Goal: Task Accomplishment & Management: Use online tool/utility

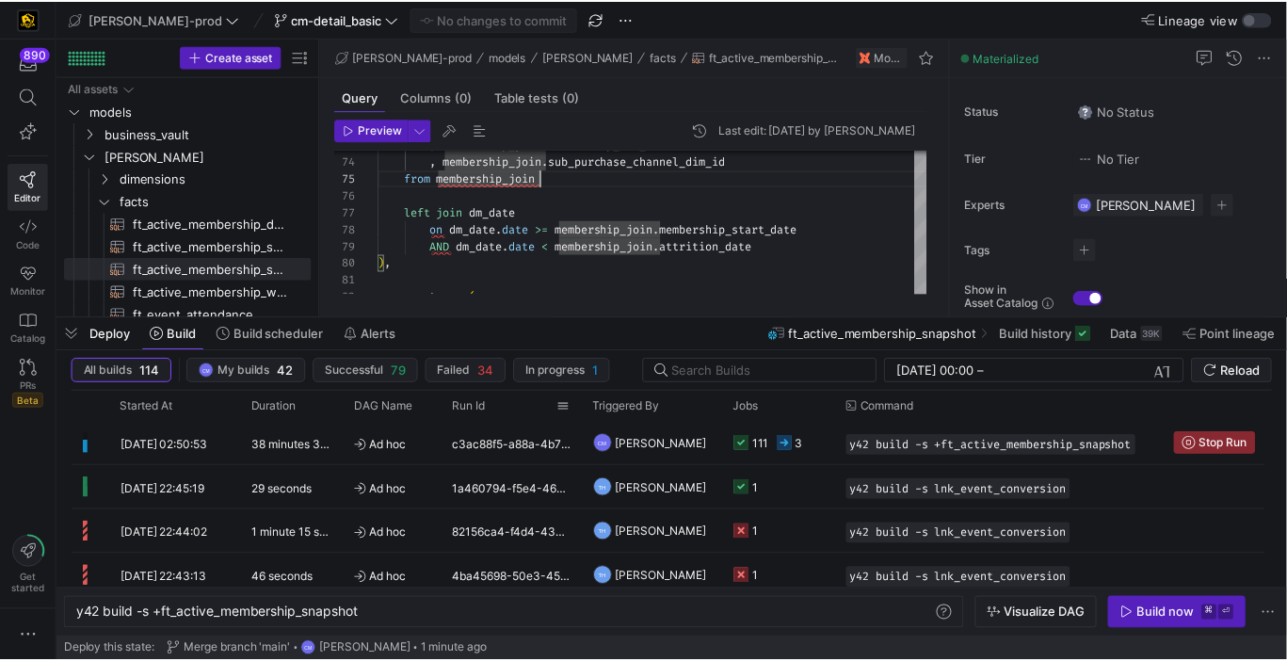
scroll to position [0, 86]
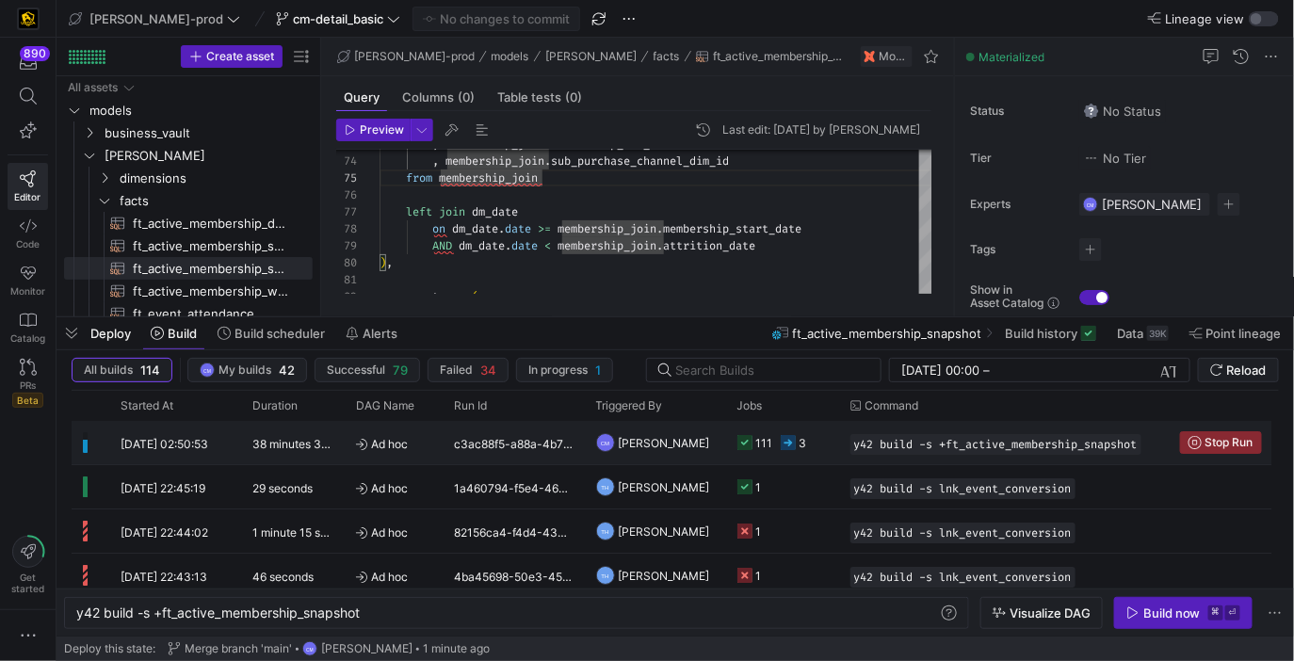
click at [681, 441] on span "[PERSON_NAME]" at bounding box center [664, 443] width 91 height 44
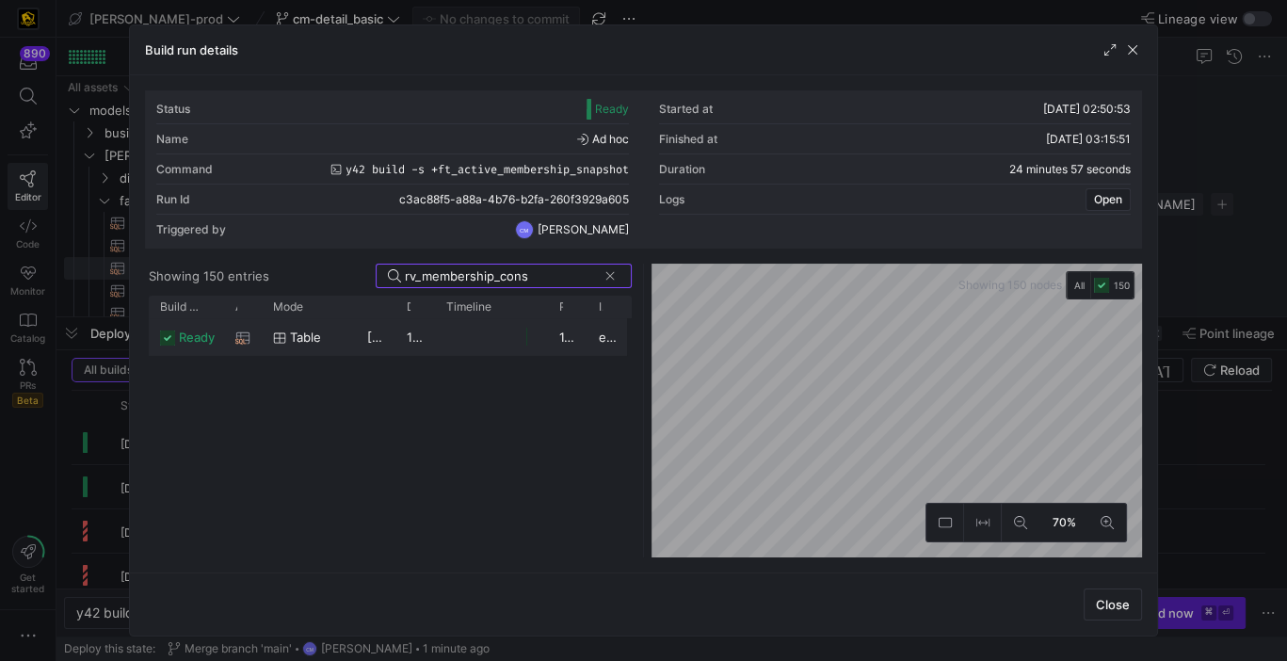
type input "rv_membership_cons"
click at [468, 327] on y42-job-duration-timeline-cell-renderer at bounding box center [491, 336] width 90 height 35
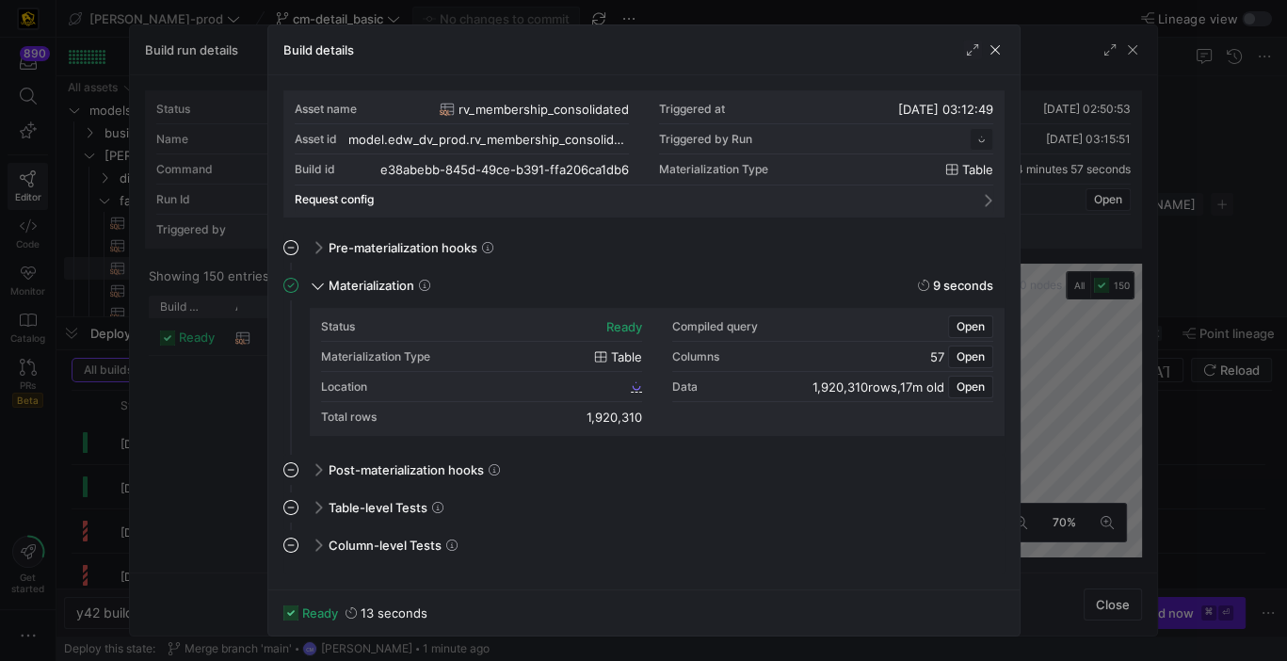
scroll to position [169, 0]
click at [453, 380] on span "e38abebb_845d_49ce_b391_ffa206ca1db6" at bounding box center [514, 385] width 225 height 13
click at [137, 451] on div at bounding box center [643, 330] width 1287 height 661
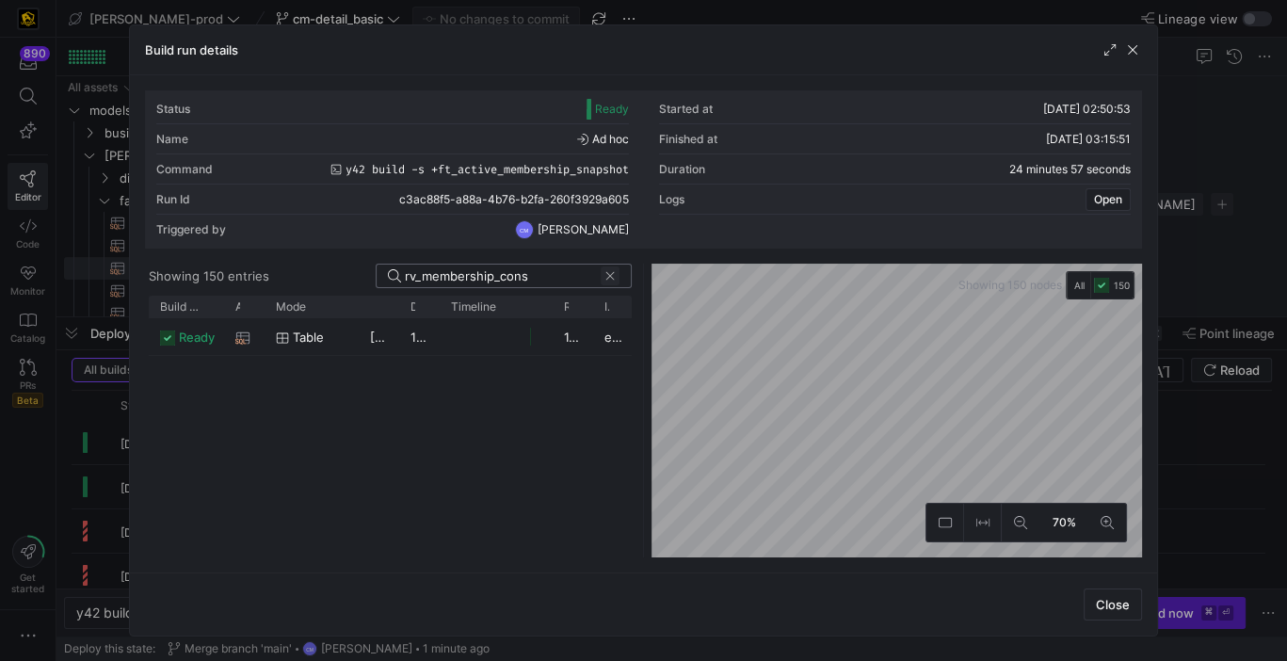
click at [606, 277] on span at bounding box center [610, 275] width 19 height 19
type input "ft_membership_sales"
click at [493, 346] on y42-job-duration-timeline-cell-renderer at bounding box center [496, 336] width 90 height 35
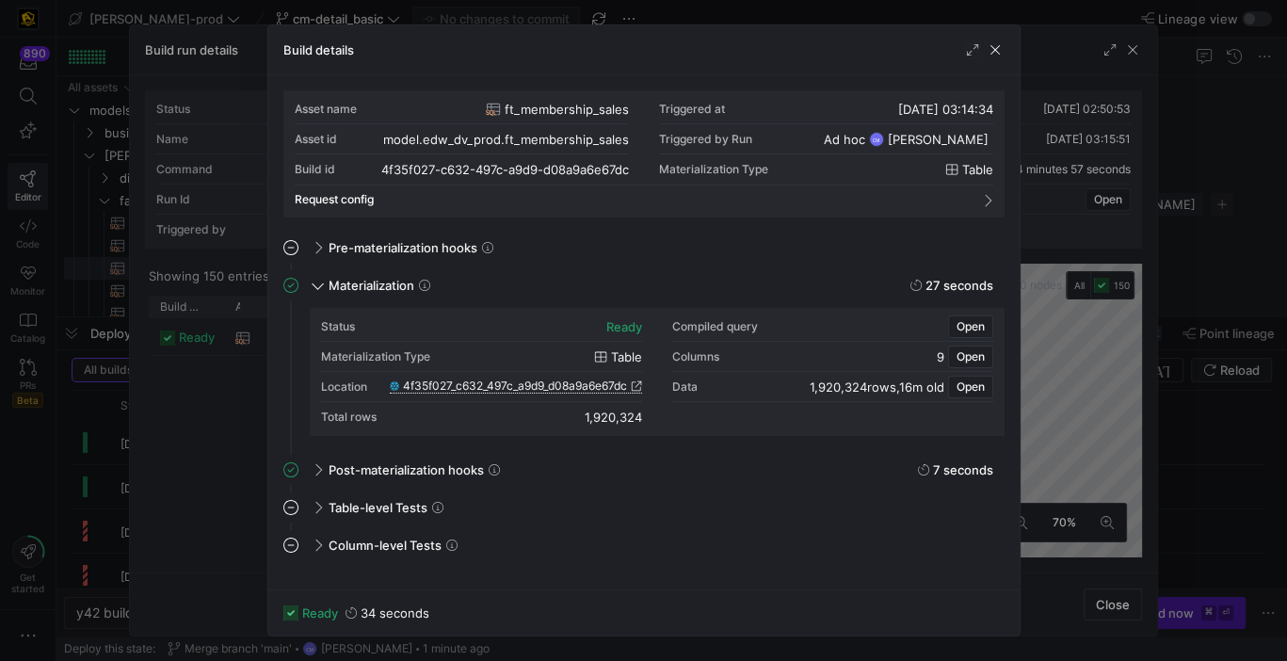
click at [522, 385] on span "4f35f027_c632_497c_a9d9_d08a9a6e67dc" at bounding box center [515, 385] width 224 height 13
click at [198, 229] on div at bounding box center [643, 330] width 1287 height 661
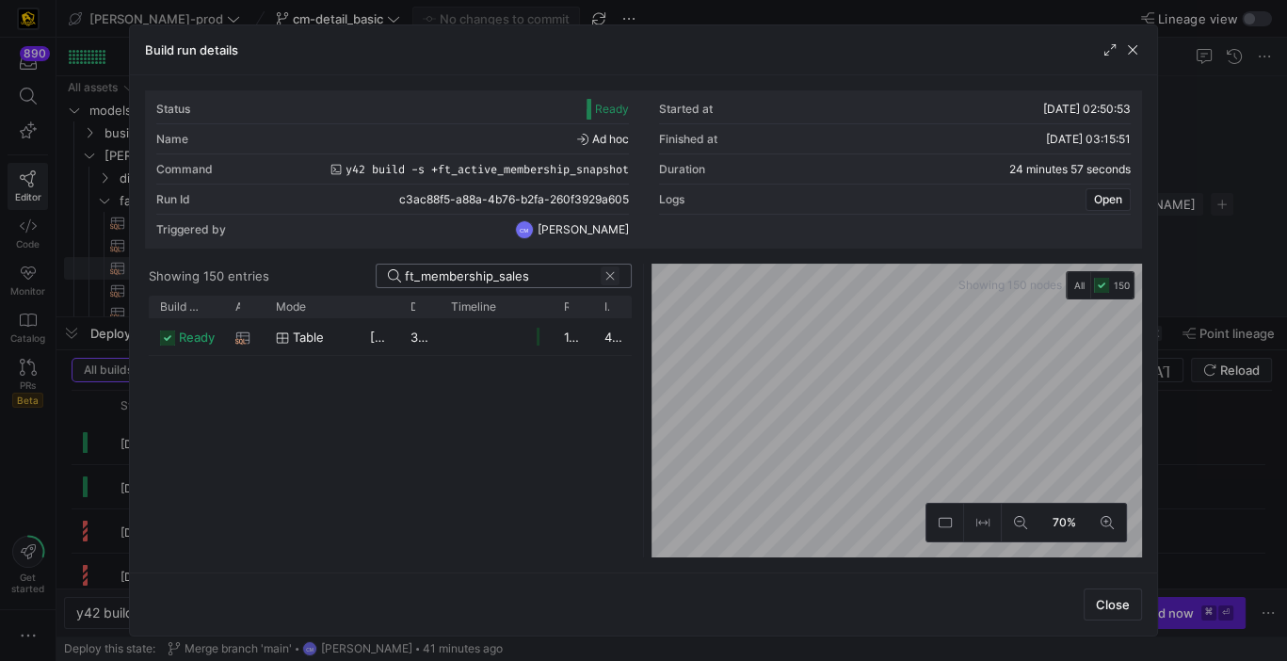
click at [609, 275] on span at bounding box center [610, 275] width 19 height 19
type input "dm_membership"
click at [511, 341] on y42-job-duration-timeline-cell-renderer at bounding box center [496, 336] width 90 height 35
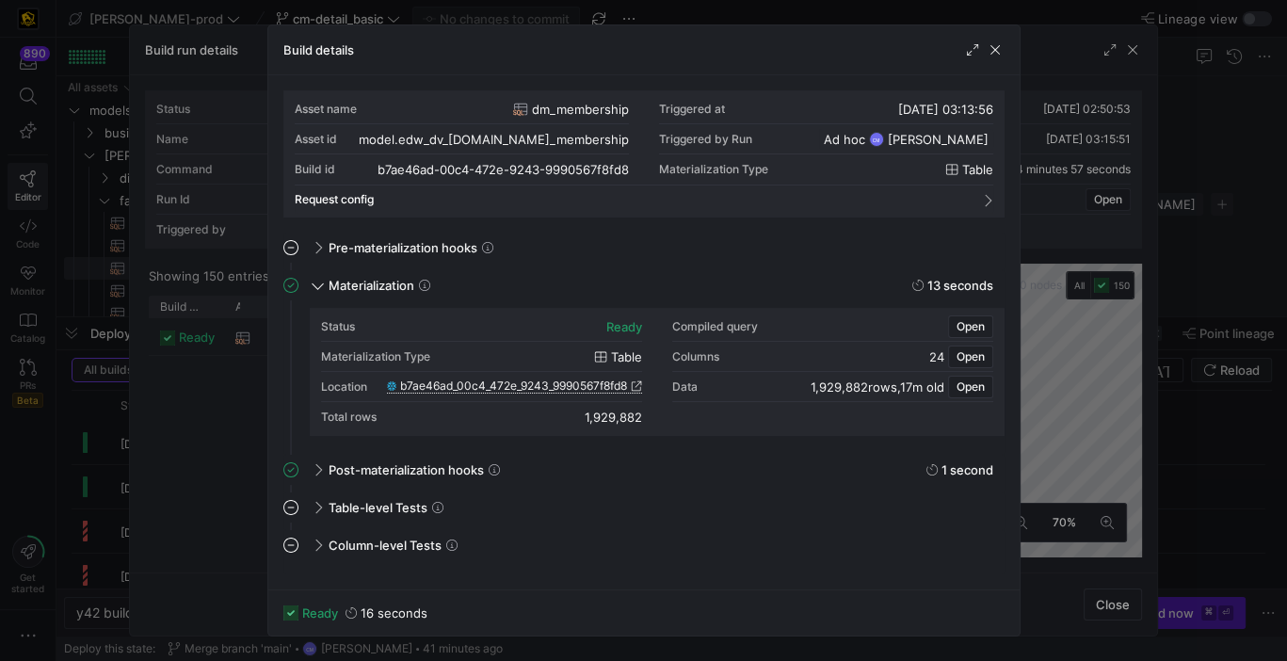
click at [507, 383] on span "b7ae46ad_00c4_472e_9243_9990567f8fd8" at bounding box center [513, 385] width 227 height 13
click at [144, 287] on div at bounding box center [643, 330] width 1287 height 661
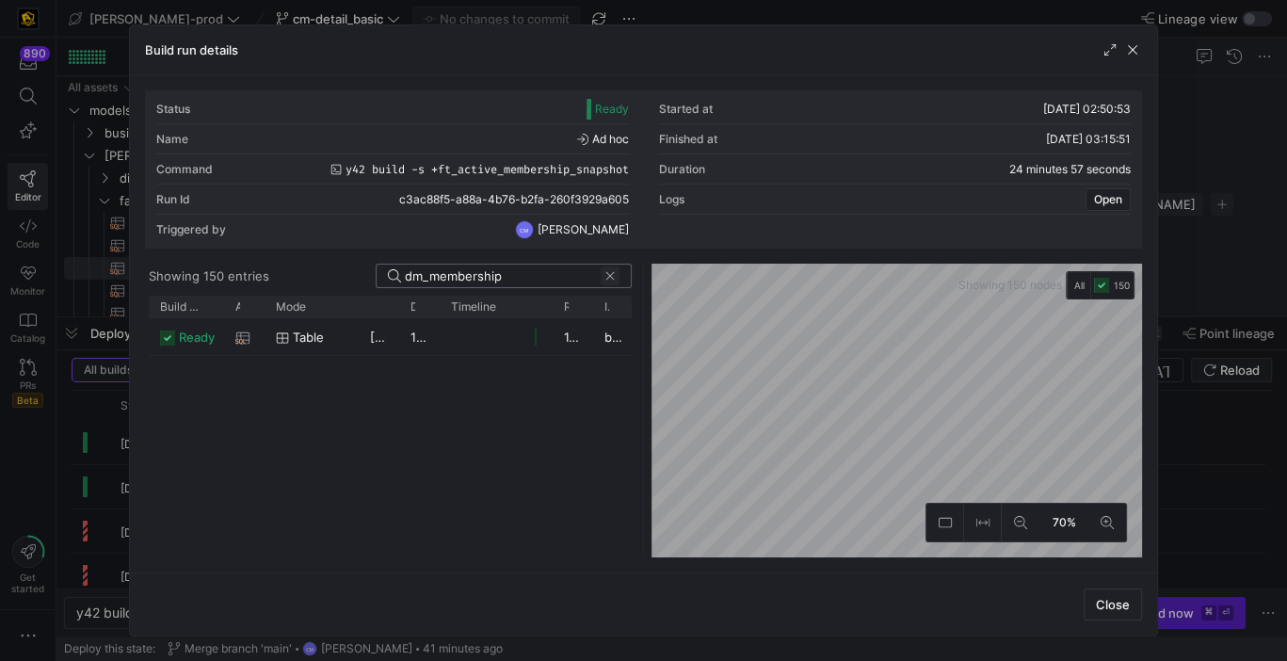
click at [617, 282] on span at bounding box center [610, 275] width 19 height 19
type input "ft_active"
click at [486, 341] on y42-job-duration-timeline-cell-renderer at bounding box center [496, 336] width 90 height 35
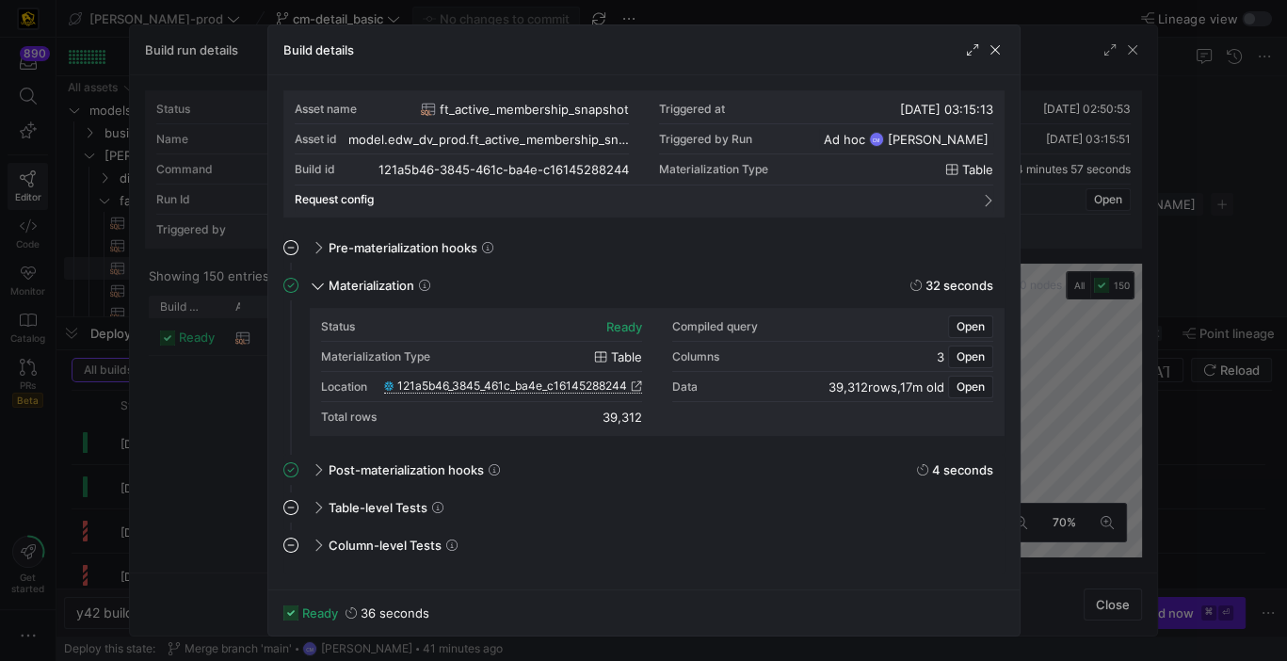
click at [525, 383] on span "121a5b46_3845_461c_ba4e_c16145288244" at bounding box center [512, 385] width 230 height 13
click at [174, 274] on div at bounding box center [643, 330] width 1287 height 661
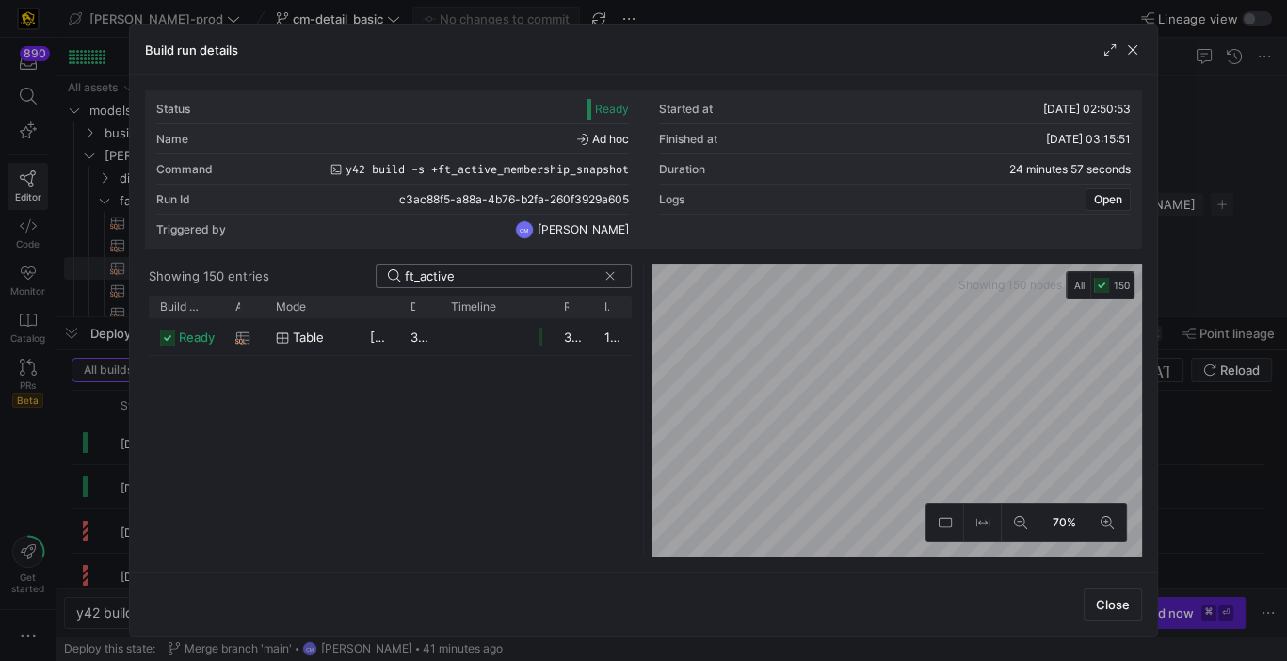
click at [87, 452] on div at bounding box center [643, 330] width 1287 height 661
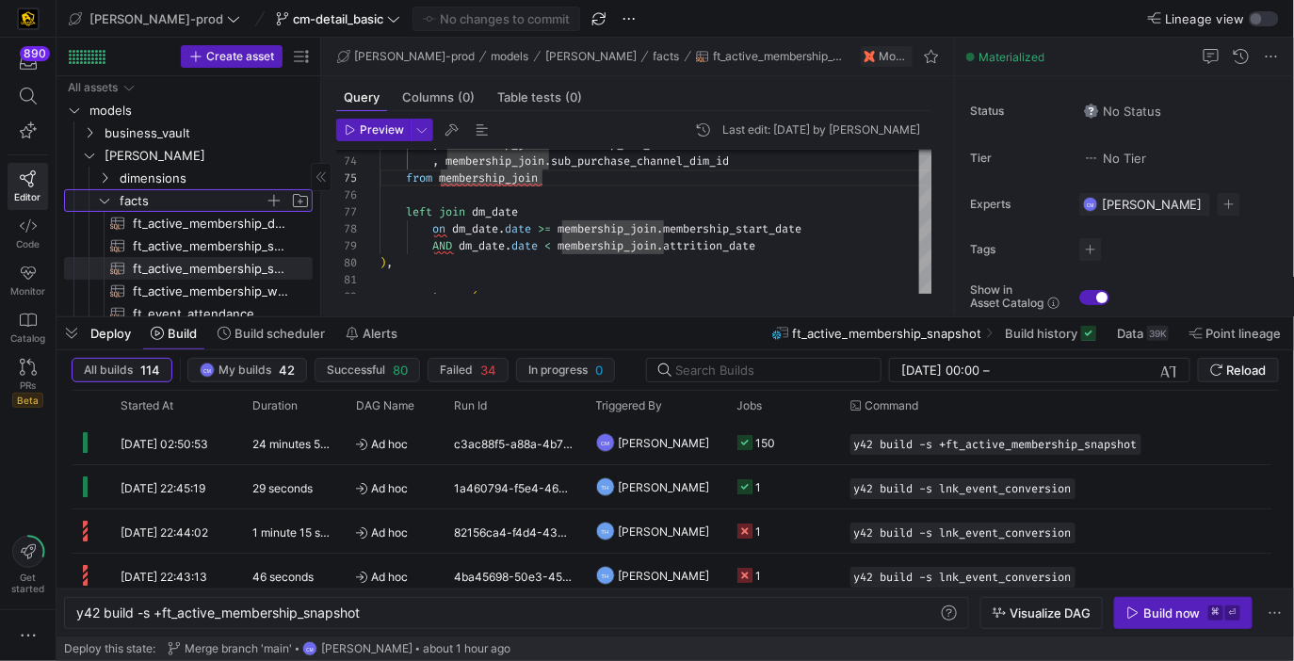
click at [196, 198] on span "facts" at bounding box center [192, 201] width 145 height 22
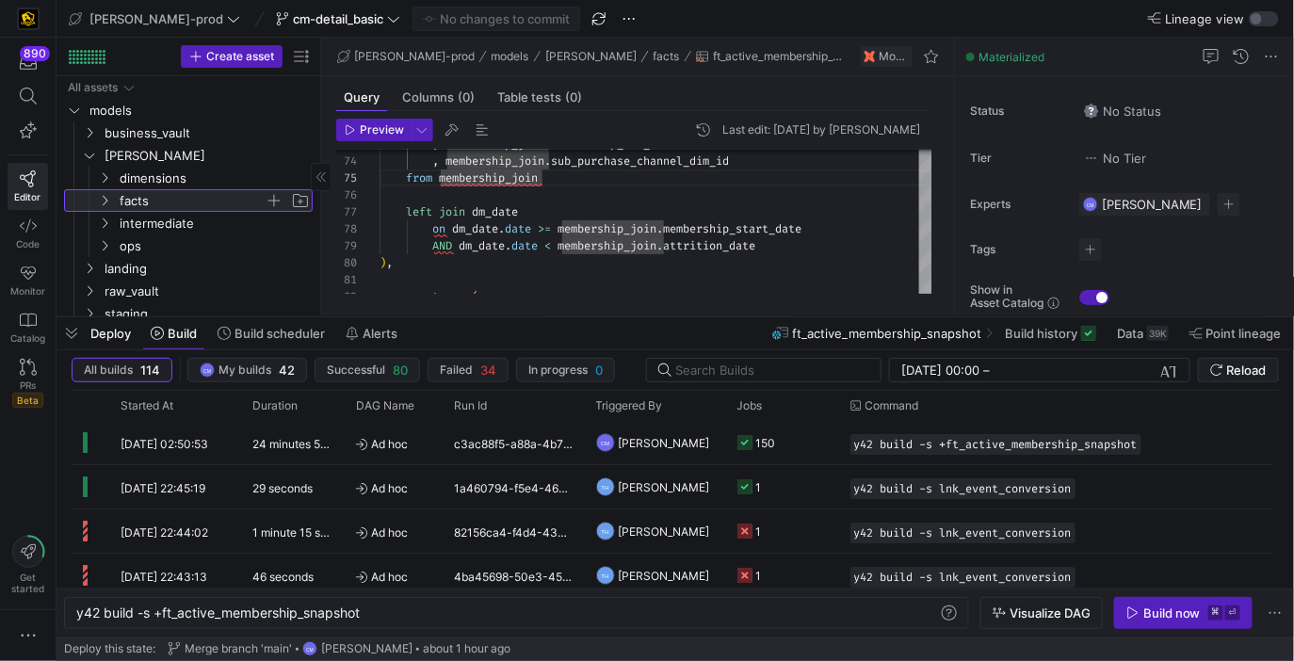
click at [196, 198] on span "facts" at bounding box center [192, 201] width 145 height 22
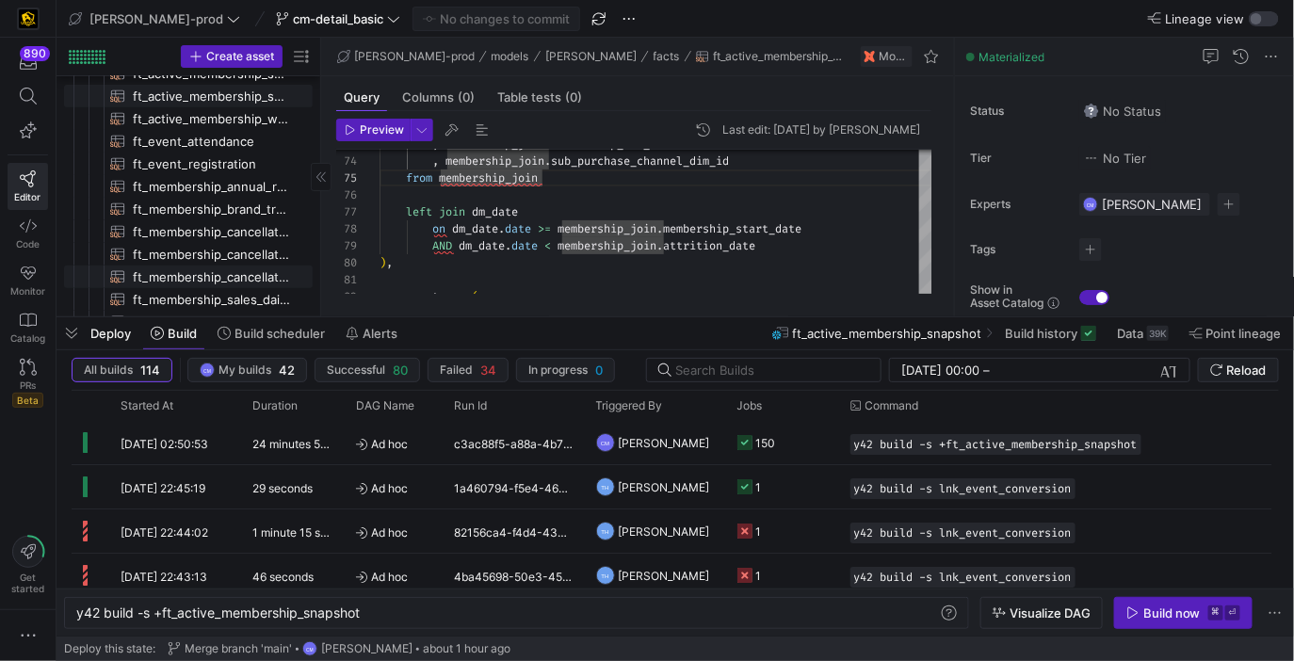
scroll to position [0, 0]
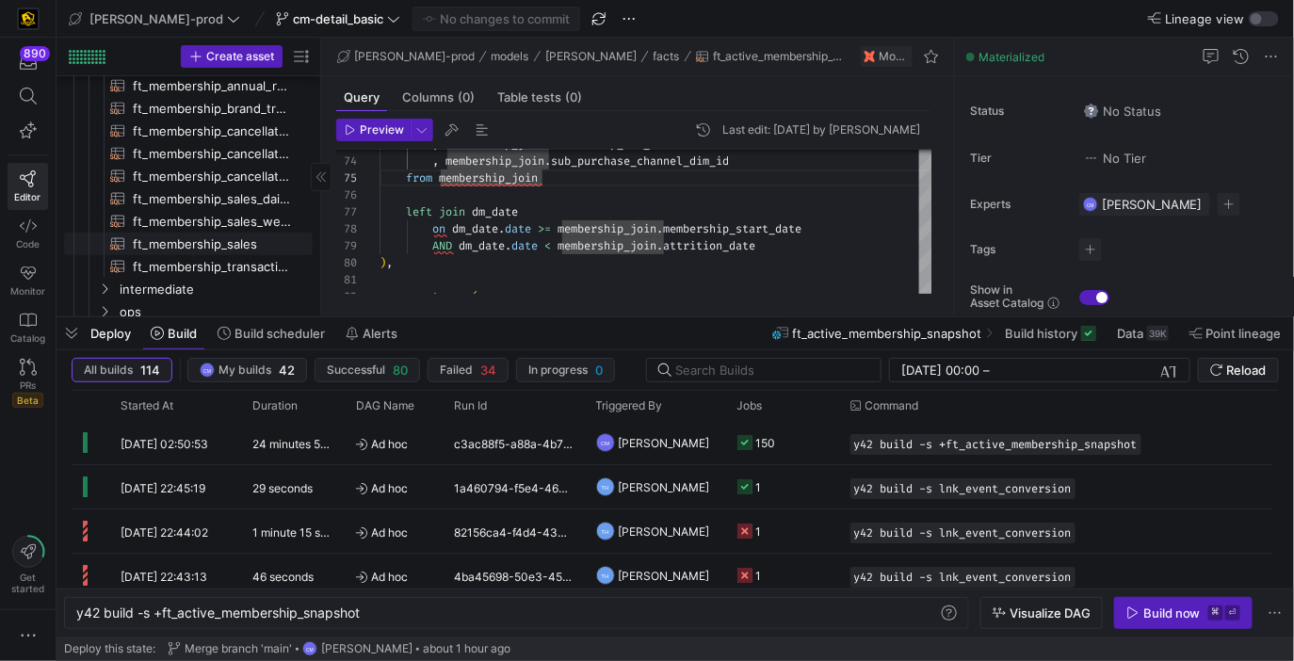
click at [226, 240] on span "ft_membership_sales​​​​​​​​​​" at bounding box center [212, 244] width 158 height 22
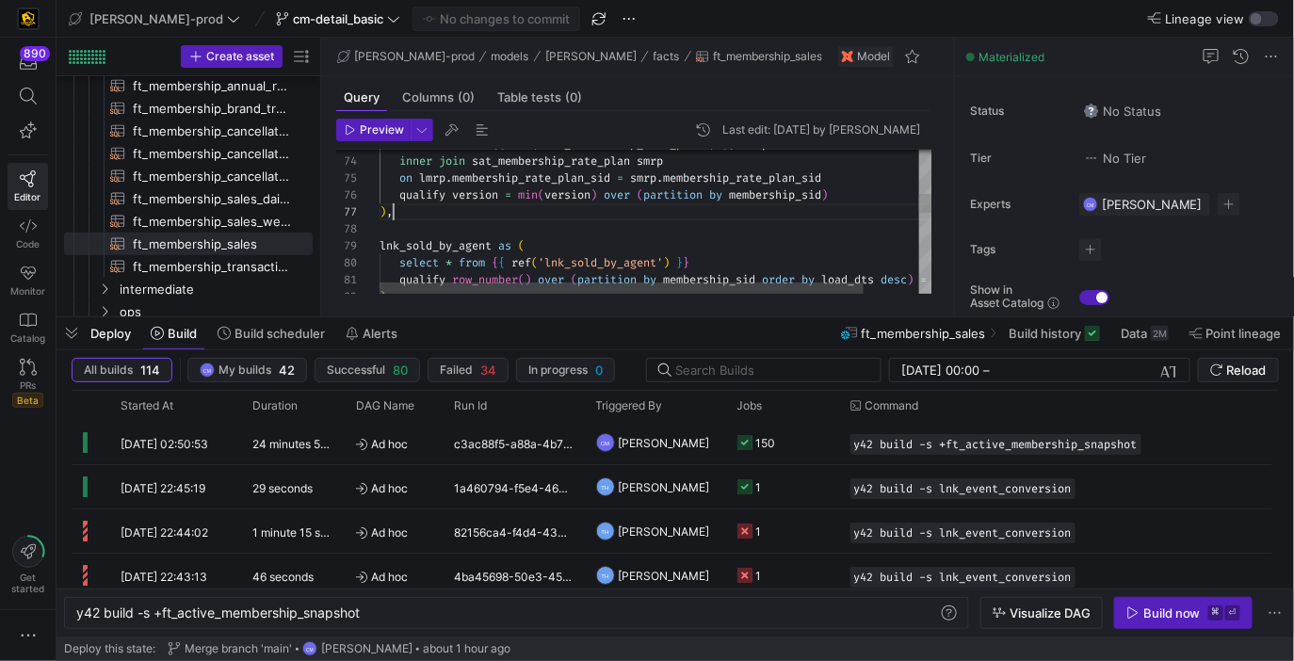
type textarea "{{ config( post_hook = [ "alter table {{ this }} add primary key (member_dim_id…"
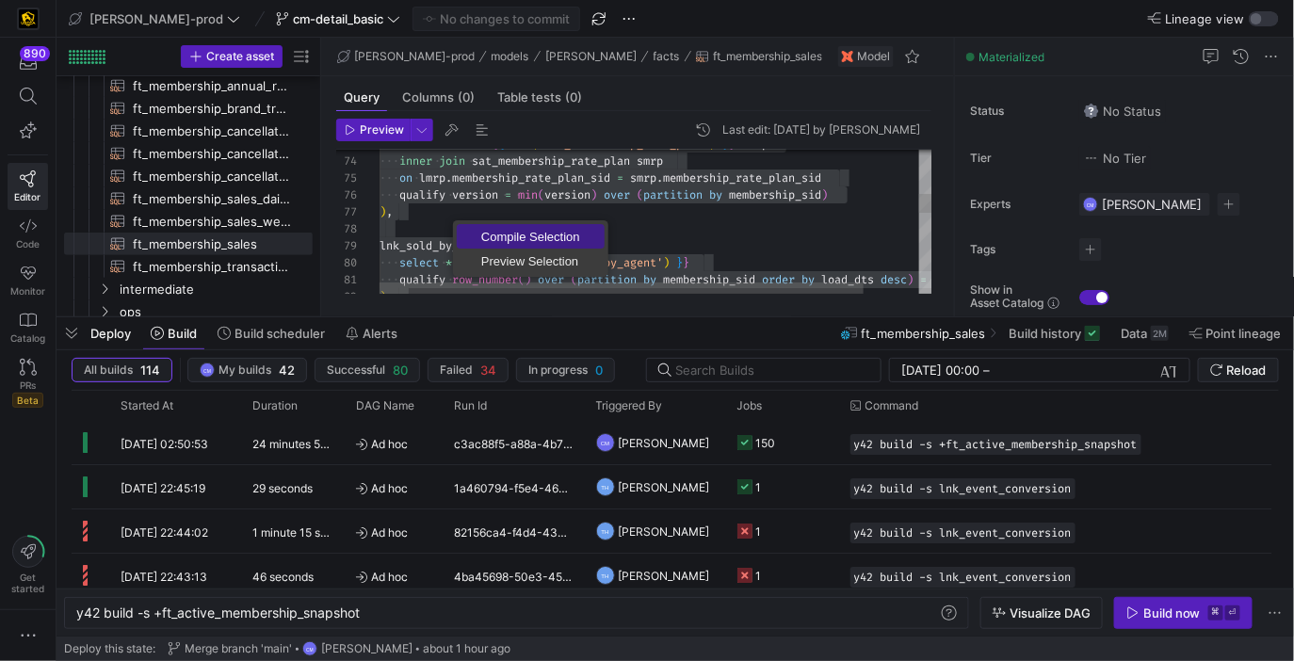
click at [491, 234] on span "Compile Selection" at bounding box center [531, 237] width 148 height 12
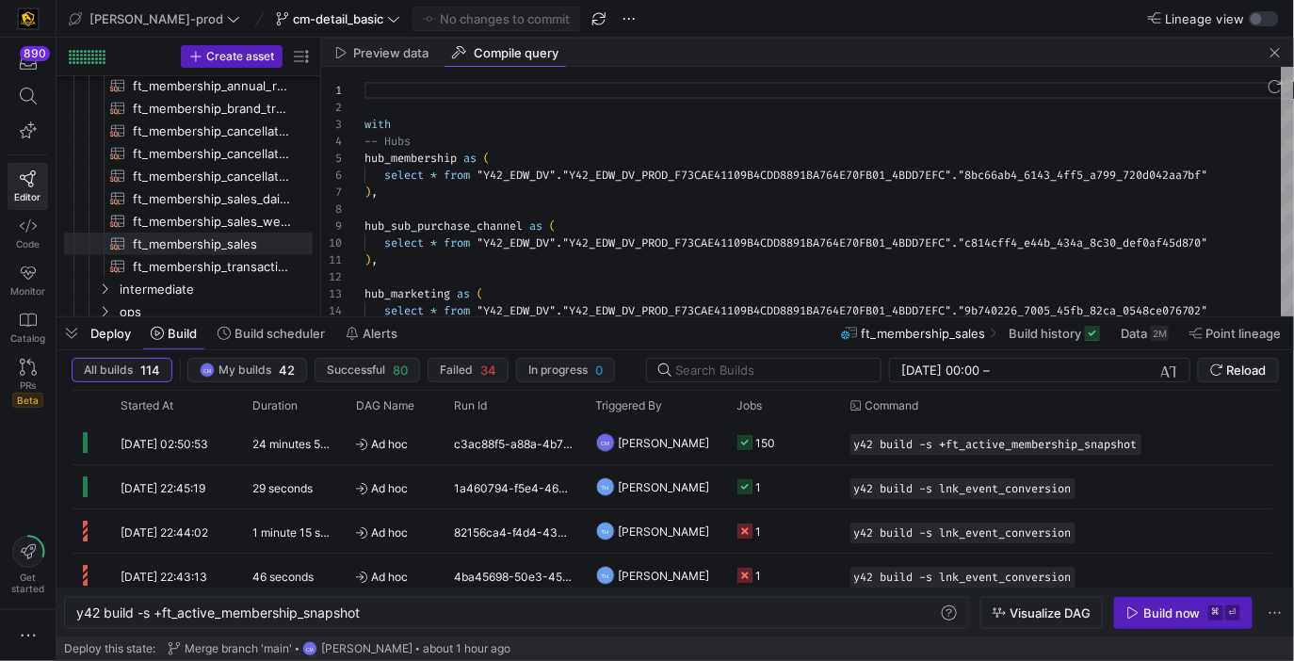
scroll to position [104, 0]
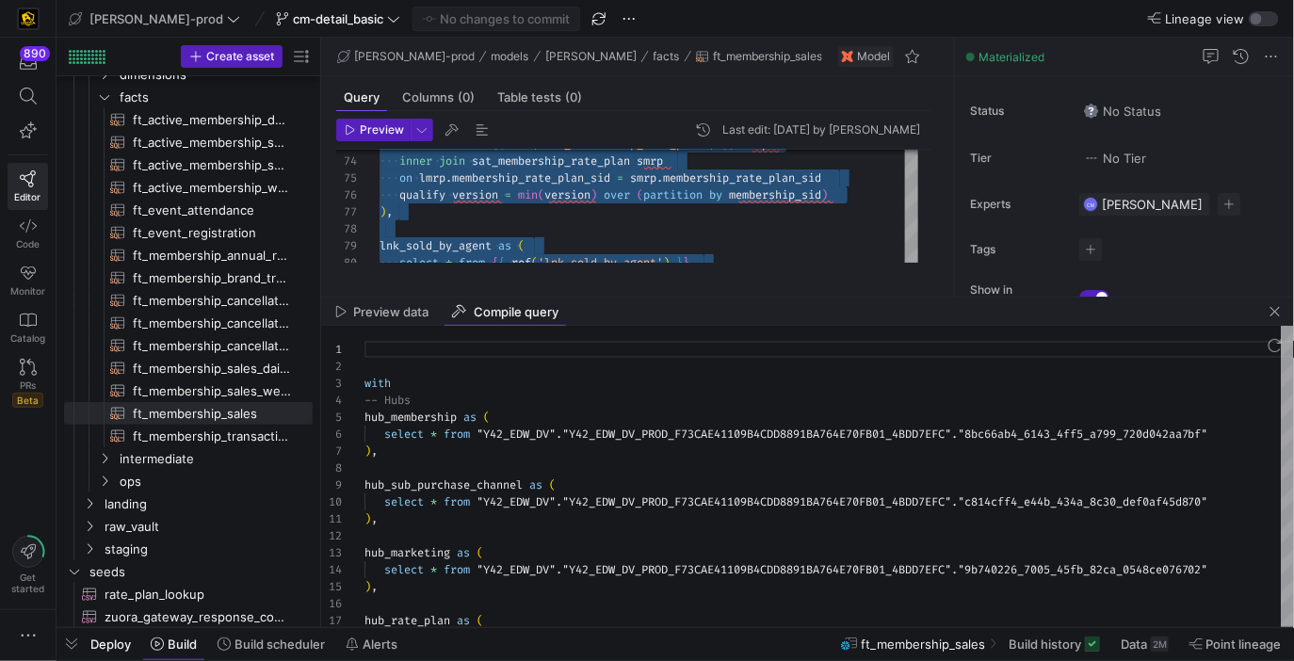
drag, startPoint x: 654, startPoint y: 317, endPoint x: 658, endPoint y: 733, distance: 416.1
click at [658, 660] on html "890 Editor Code Monitor Catalog PRs Beta Get started [PERSON_NAME]-prod cm-deta…" at bounding box center [647, 330] width 1294 height 661
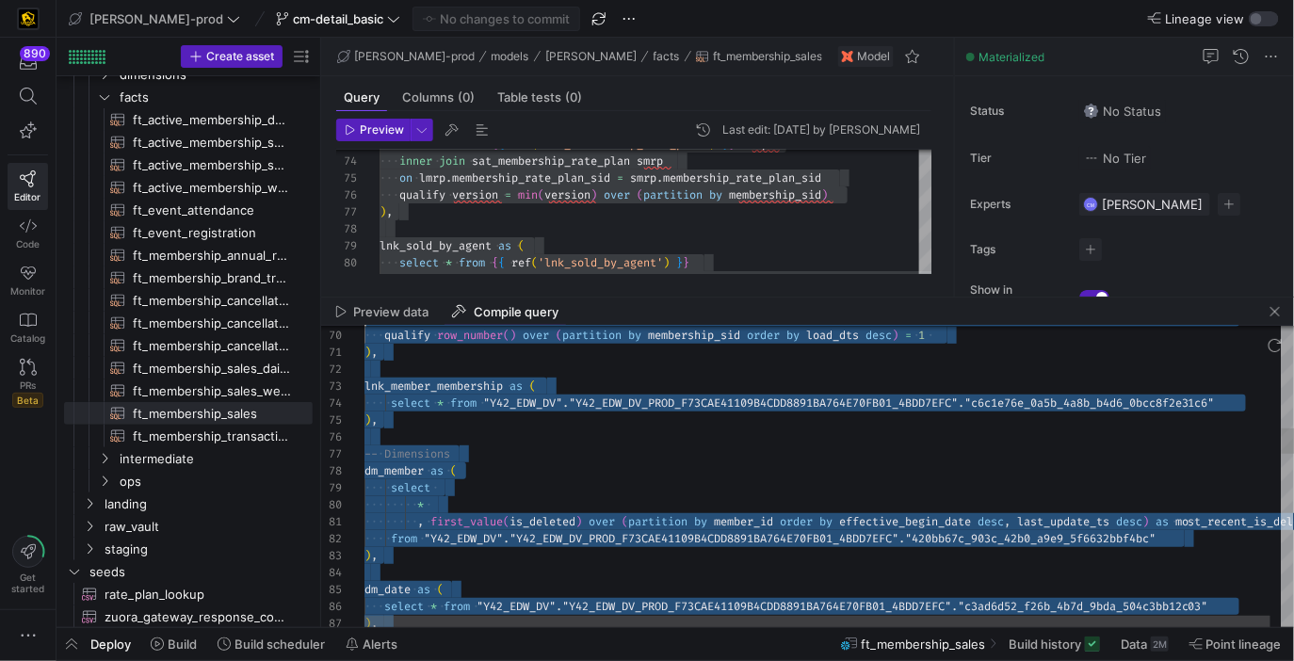
scroll to position [17, 0]
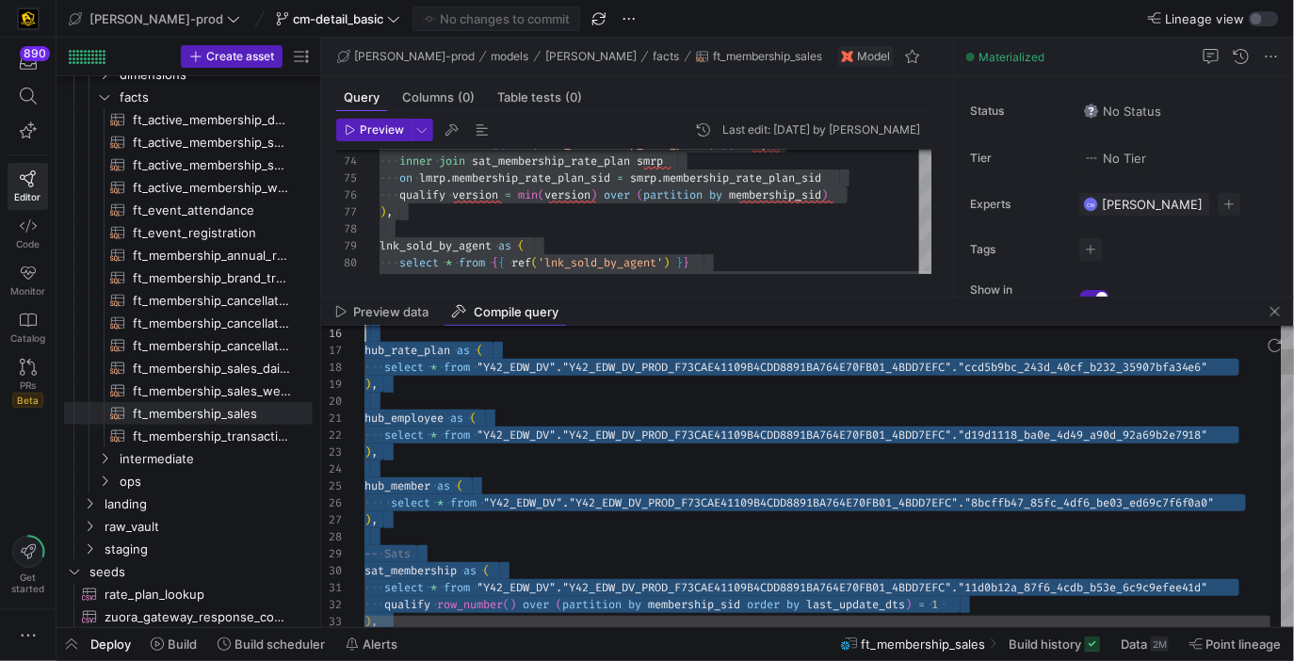
type textarea "with -- Hubs hub_membership as ( select * from "Y42_EDW_DV"."Y42_EDW_DV_PROD_F7…"
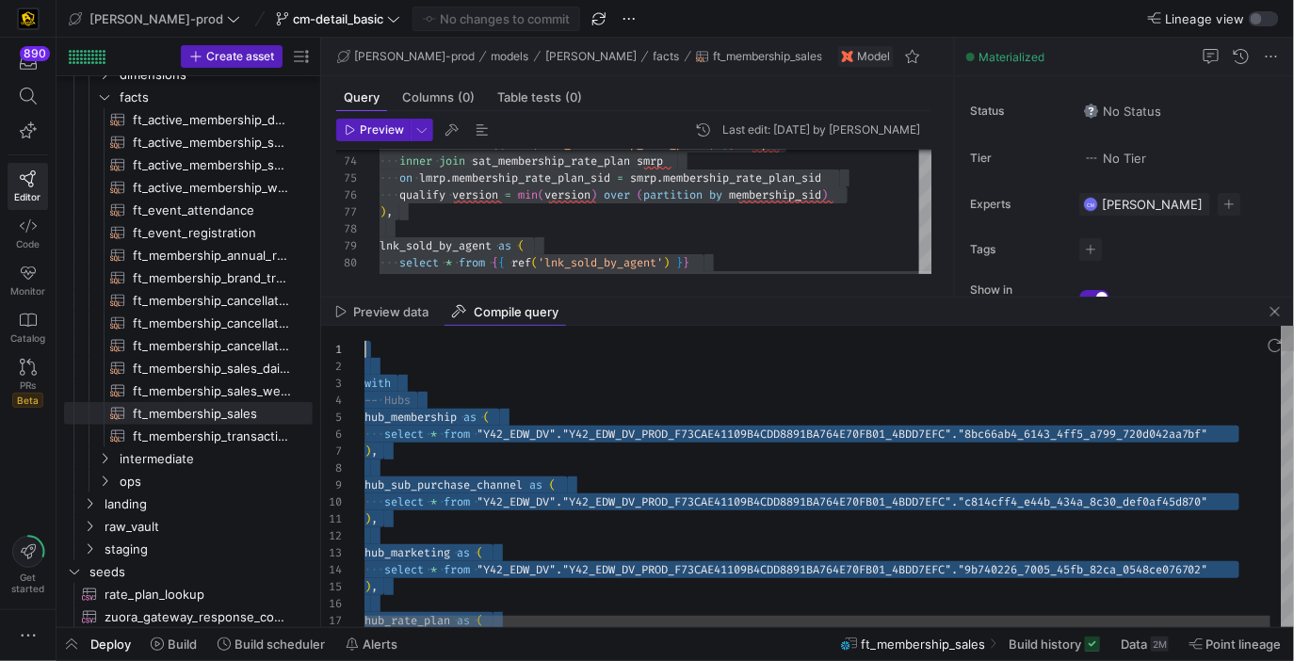
drag, startPoint x: 395, startPoint y: 468, endPoint x: 273, endPoint y: 230, distance: 267.8
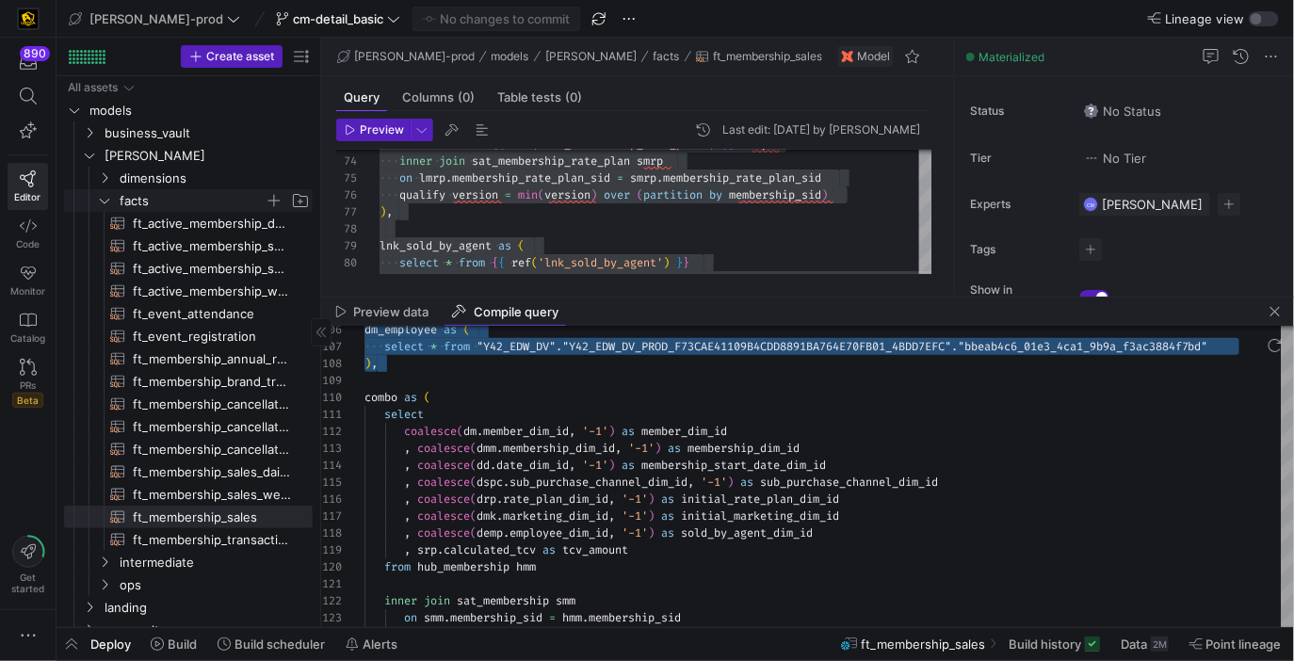
click at [221, 193] on span "facts" at bounding box center [192, 201] width 145 height 22
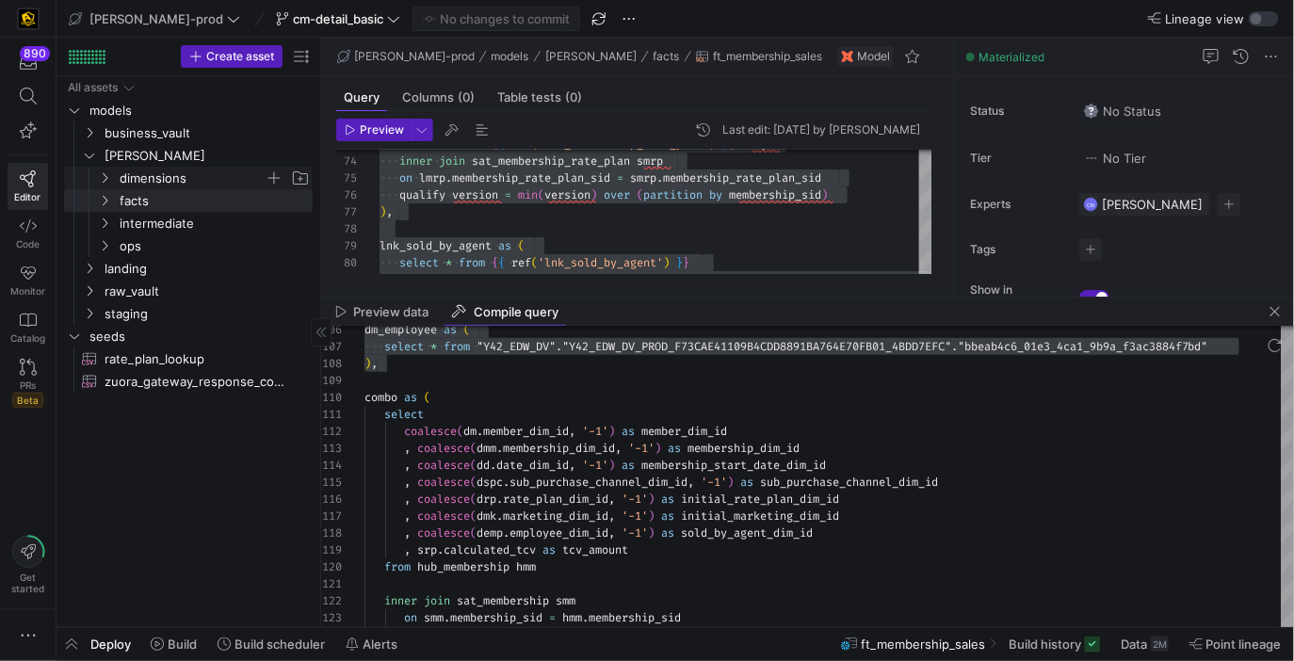
click at [223, 181] on span "dimensions" at bounding box center [192, 179] width 145 height 22
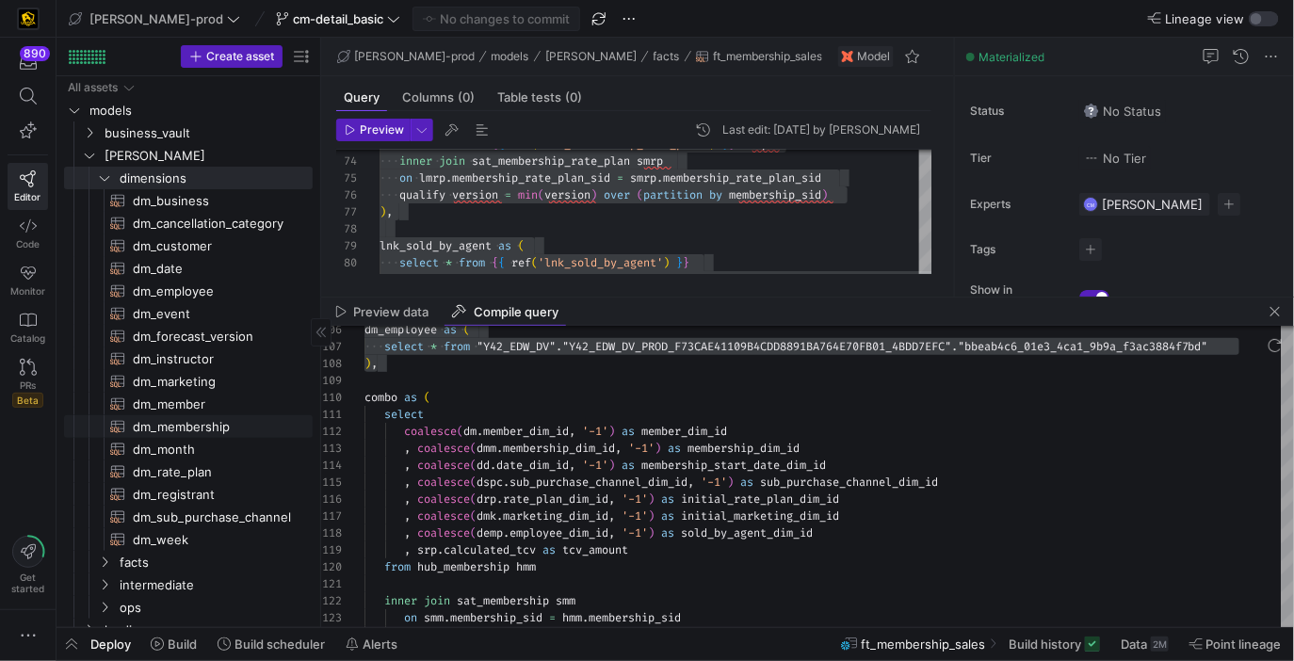
click at [221, 422] on span "dm_membership​​​​​​​​​​" at bounding box center [212, 427] width 158 height 22
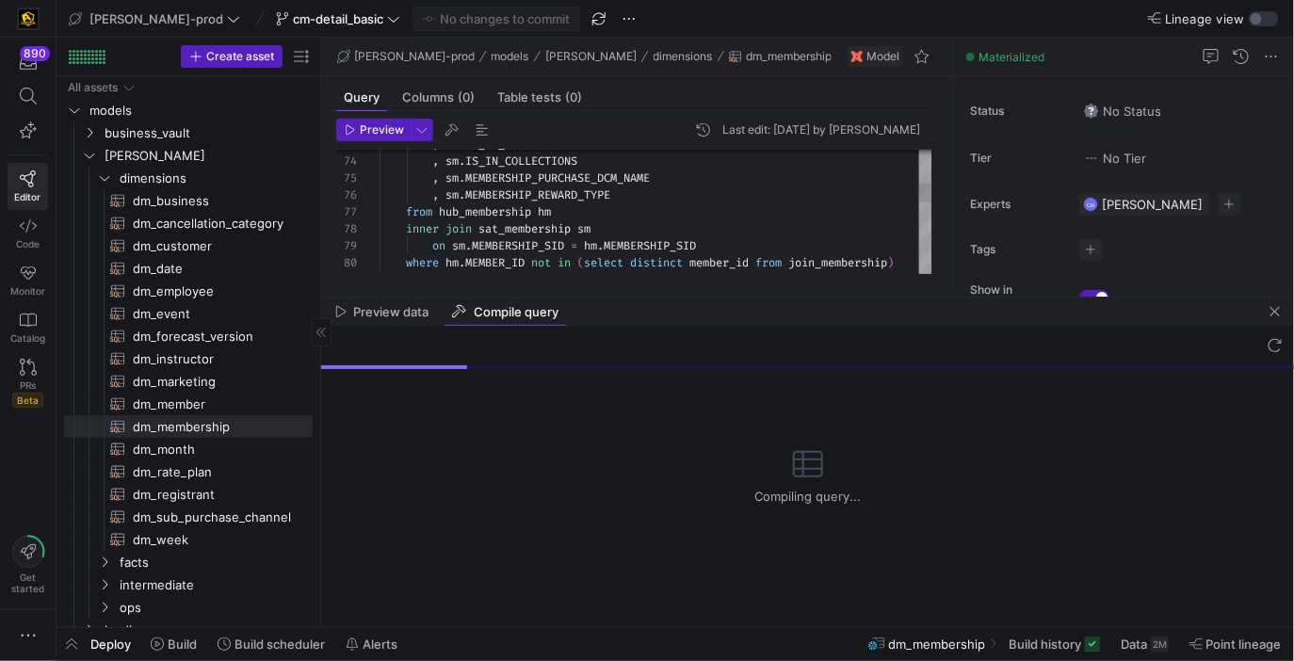
scroll to position [177, 0]
click at [1278, 315] on span "button" at bounding box center [1274, 311] width 23 height 23
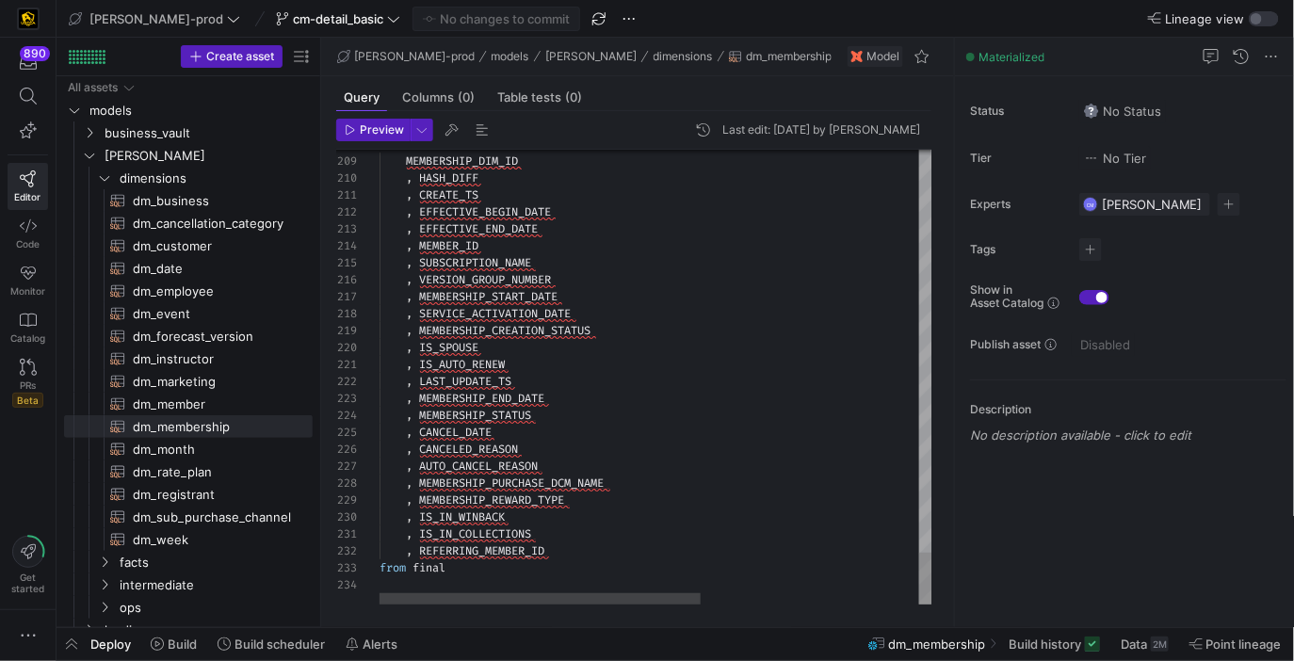
type textarea "{{ config( materialized='table' , post_hook = "alter table {{ this }} add prima…"
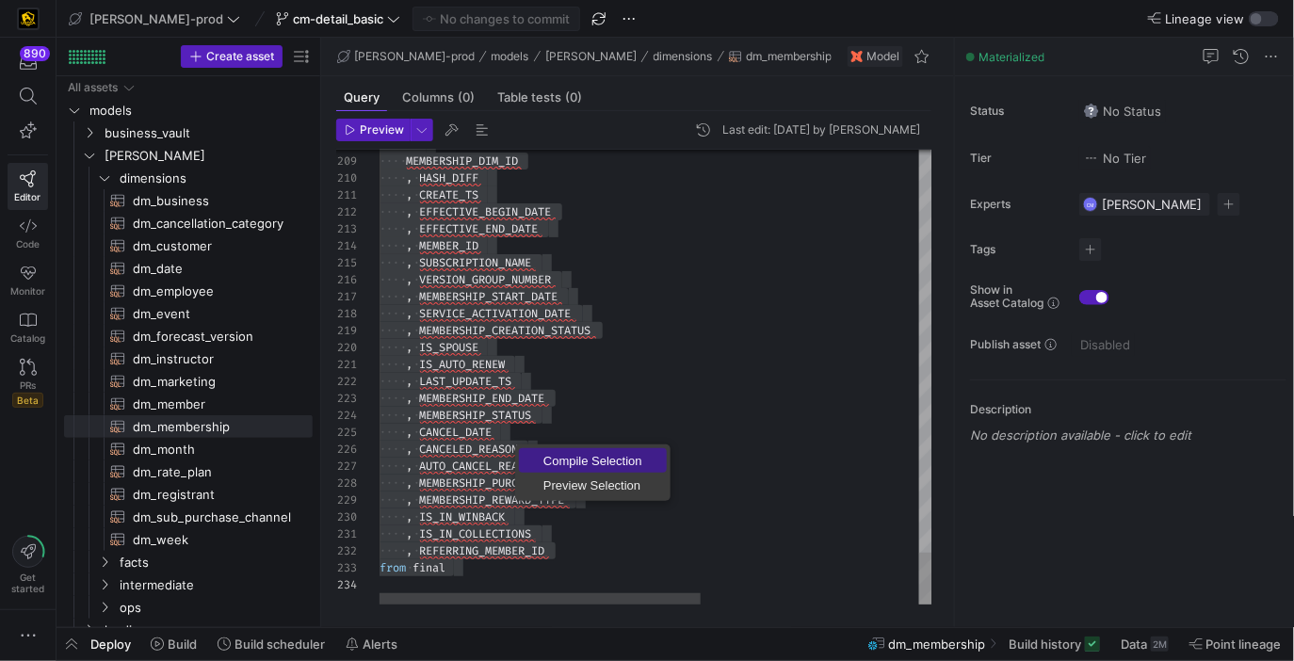
click at [549, 452] on link "Compile Selection" at bounding box center [593, 460] width 148 height 24
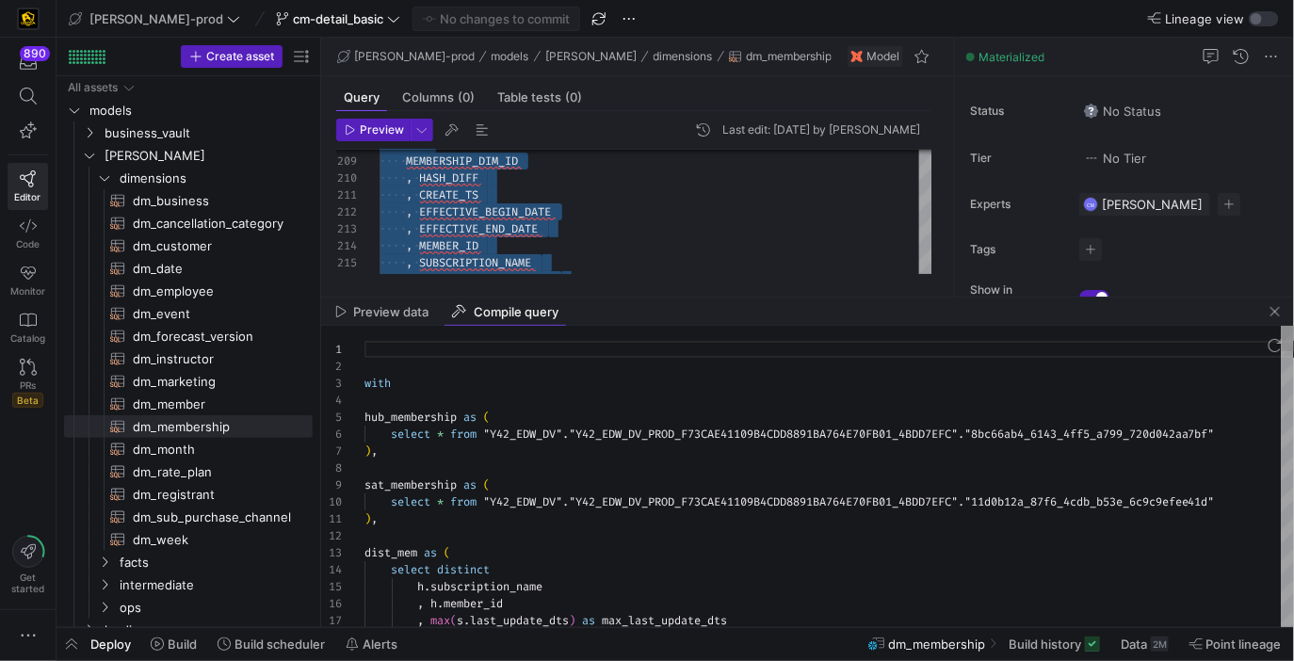
scroll to position [169, 0]
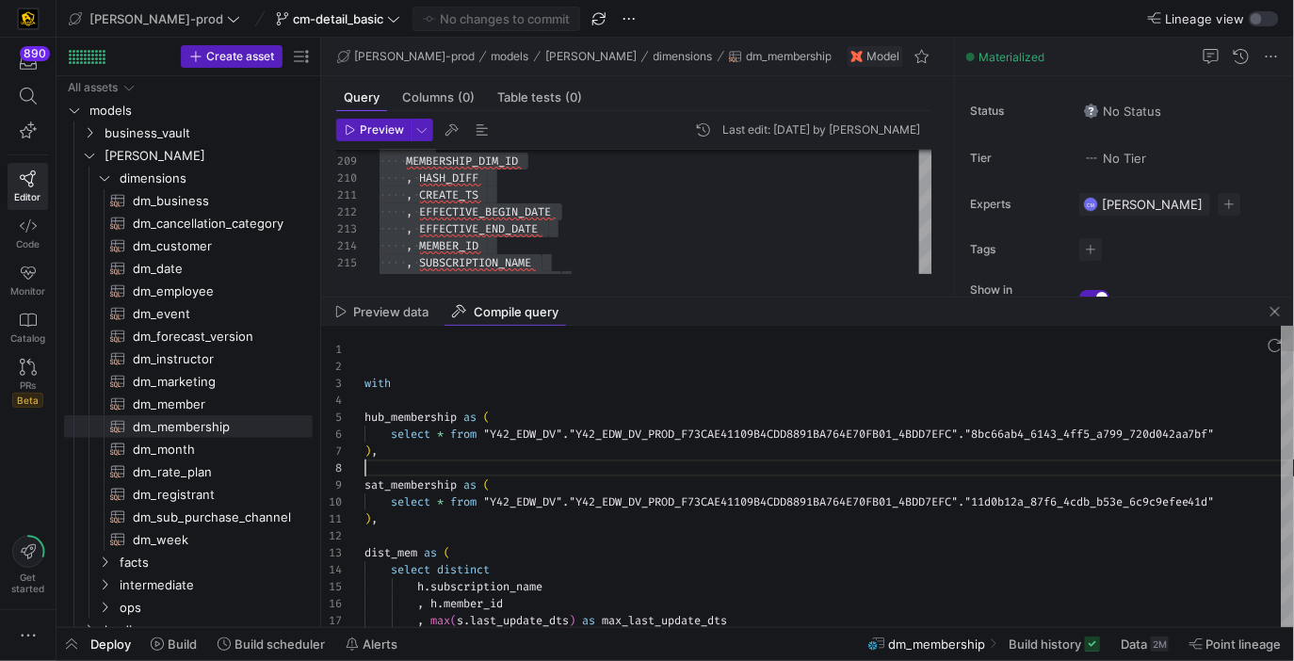
type textarea "with hub_membership as ( select * from "Y42_EDW_DV"."Y42_EDW_DV_PROD_F73CAE4110…"
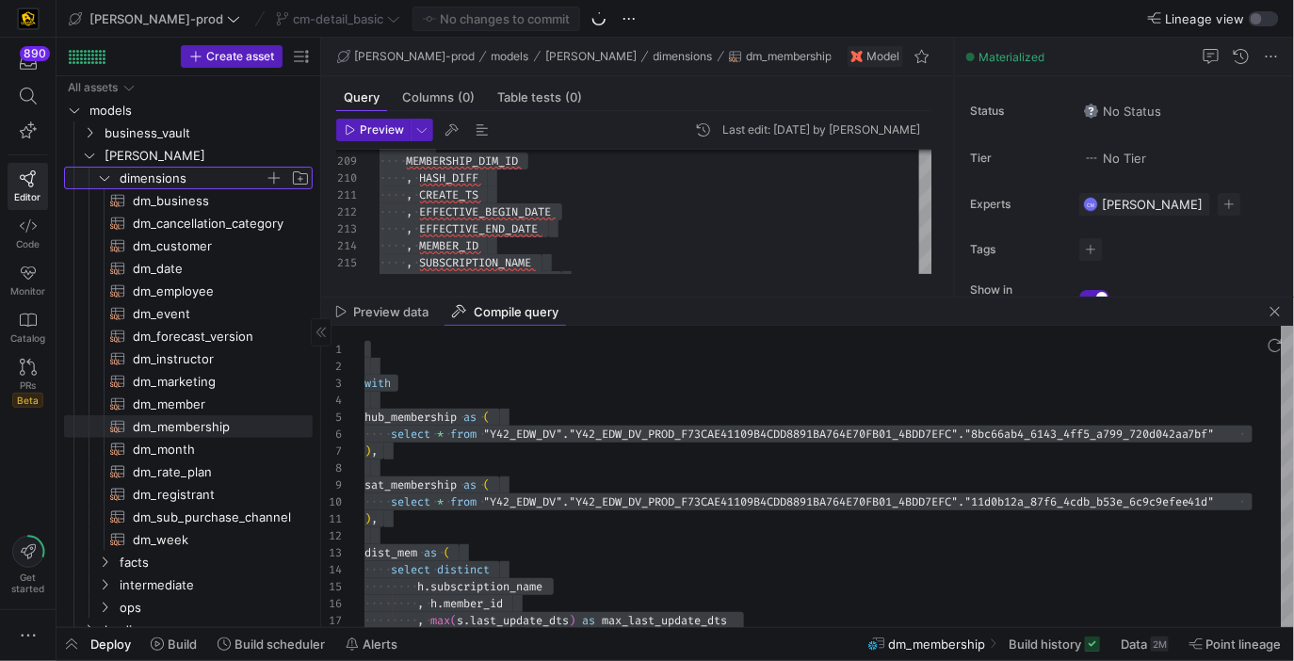
click at [183, 169] on span "dimensions" at bounding box center [192, 179] width 145 height 22
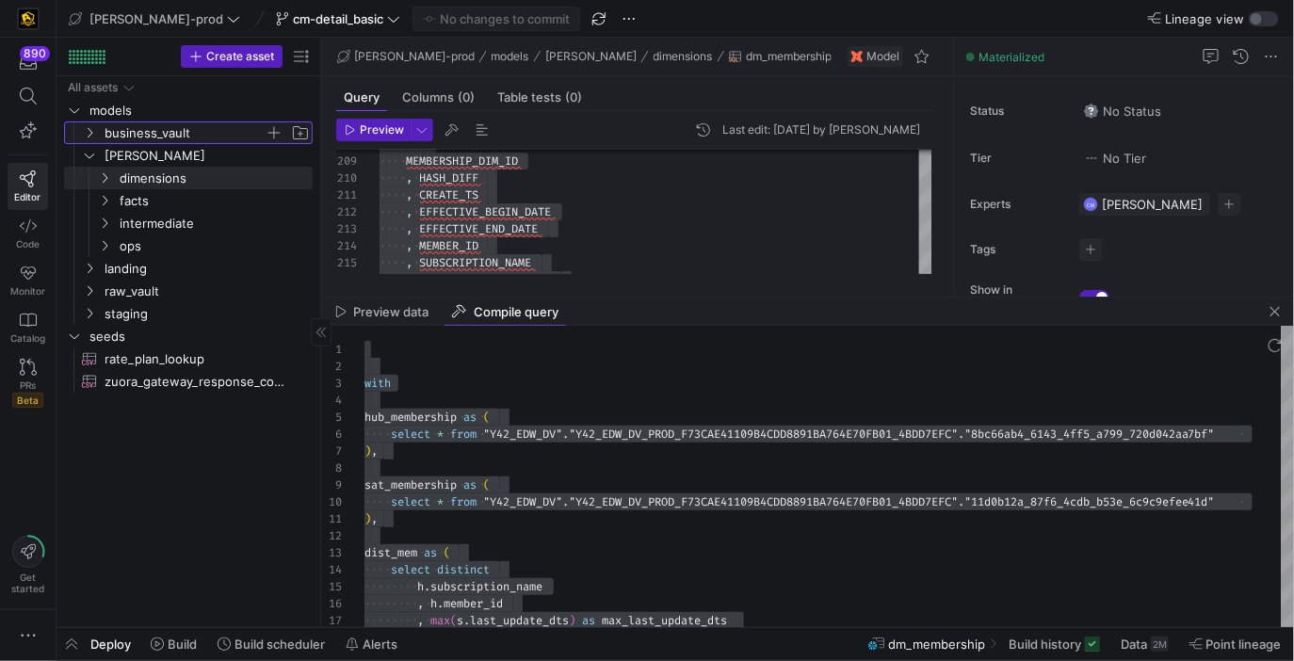
click at [177, 140] on span "business_vault" at bounding box center [184, 133] width 160 height 22
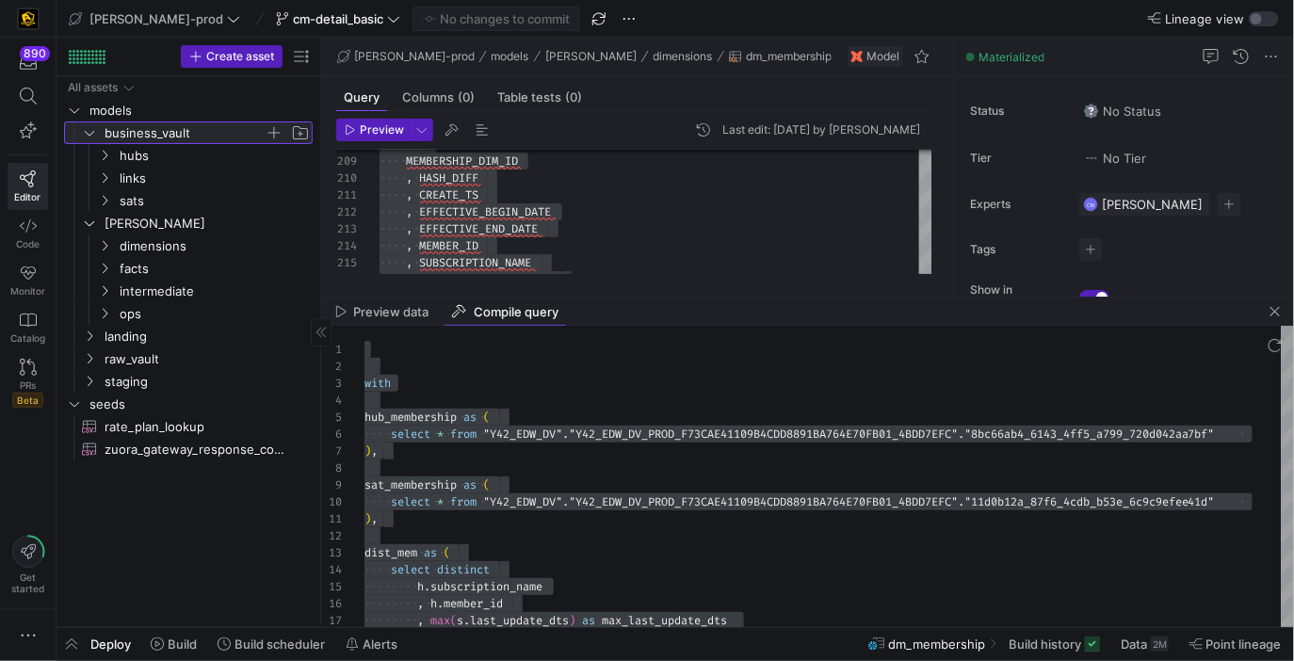
click at [177, 140] on span "business_vault" at bounding box center [184, 133] width 160 height 22
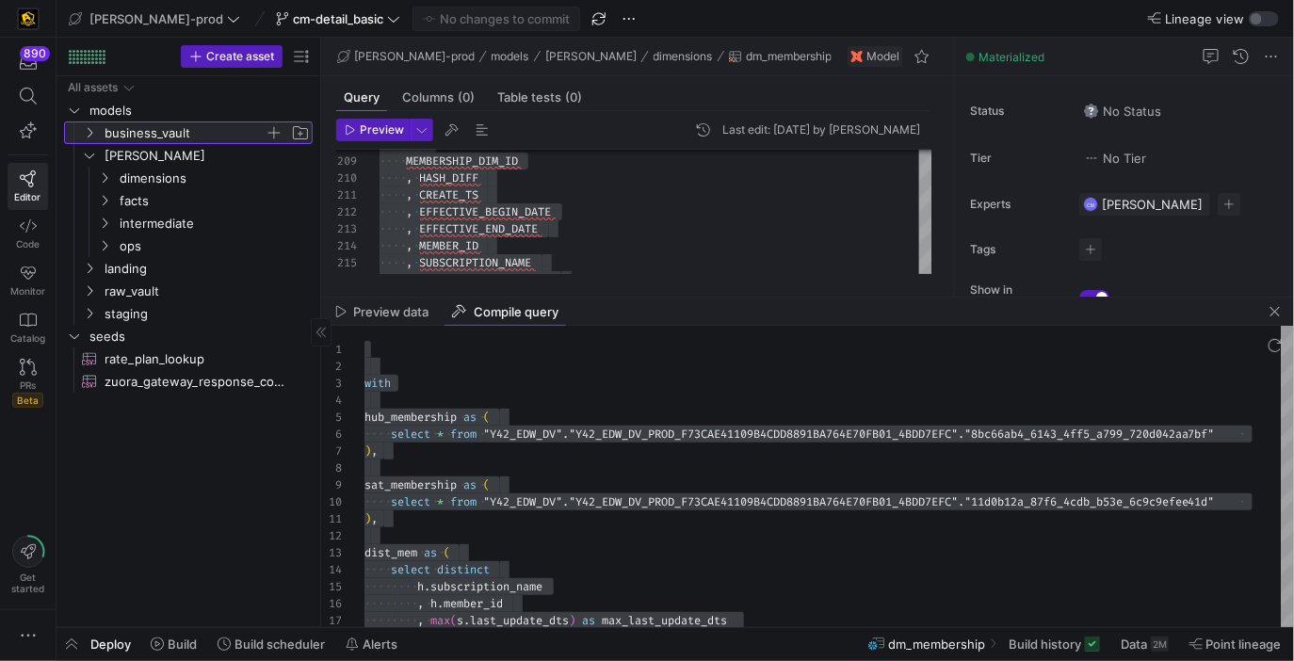
click at [177, 140] on span "business_vault" at bounding box center [184, 133] width 160 height 22
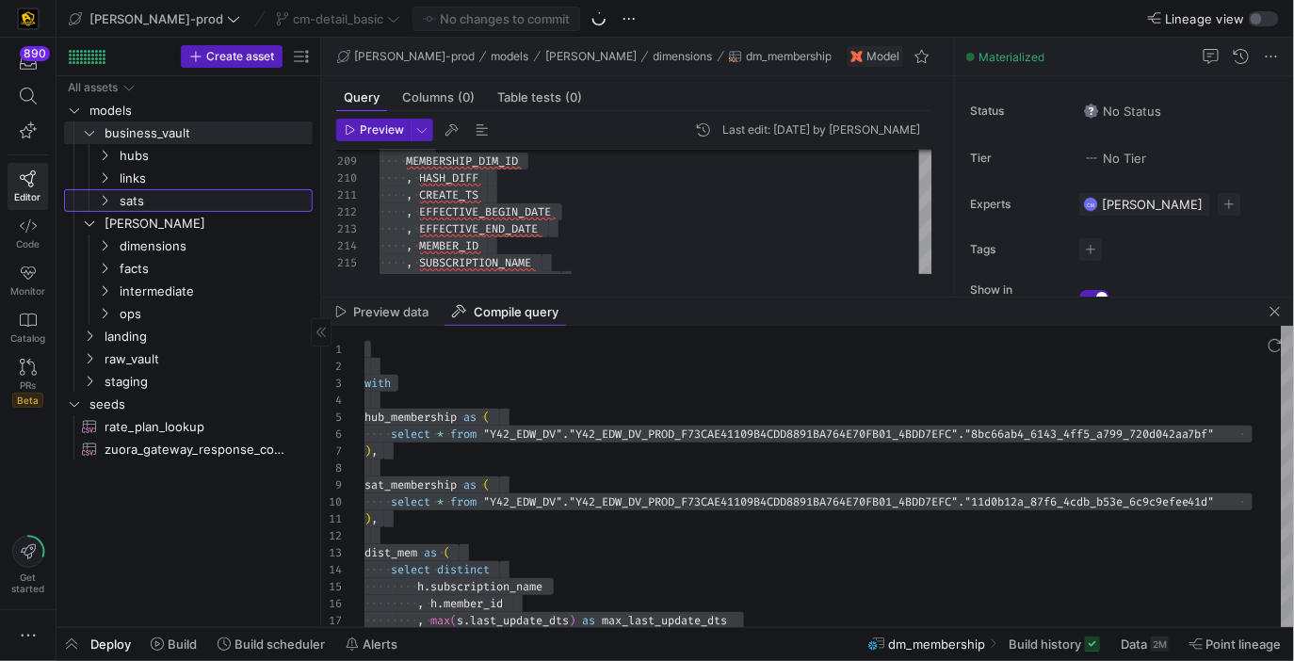
click at [174, 189] on link "sats" at bounding box center [188, 200] width 249 height 23
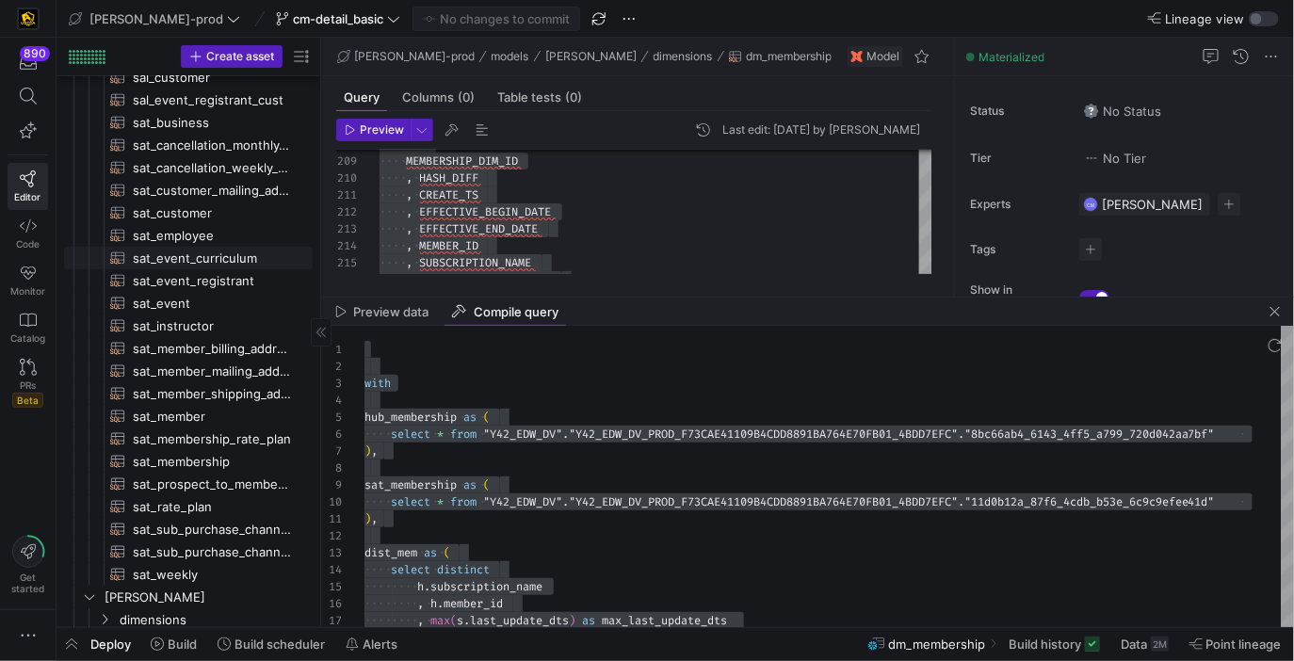
scroll to position [166, 0]
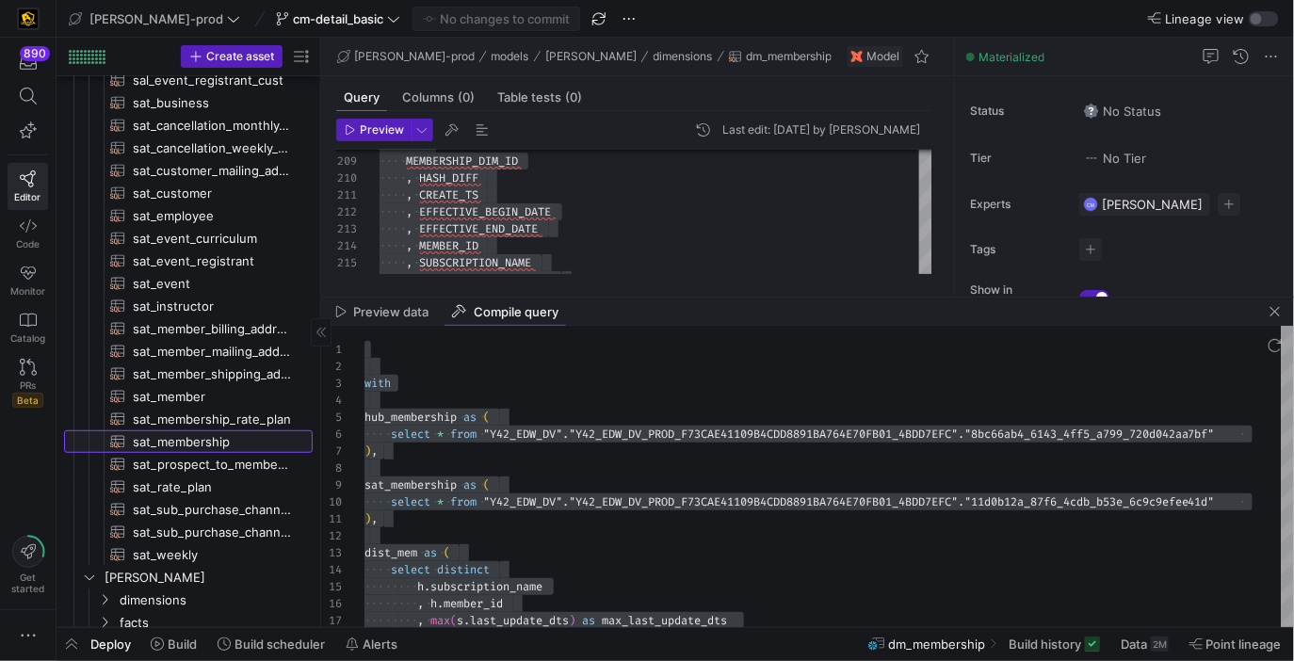
click at [203, 436] on span "sat_membership​​​​​​​​​​" at bounding box center [212, 442] width 158 height 22
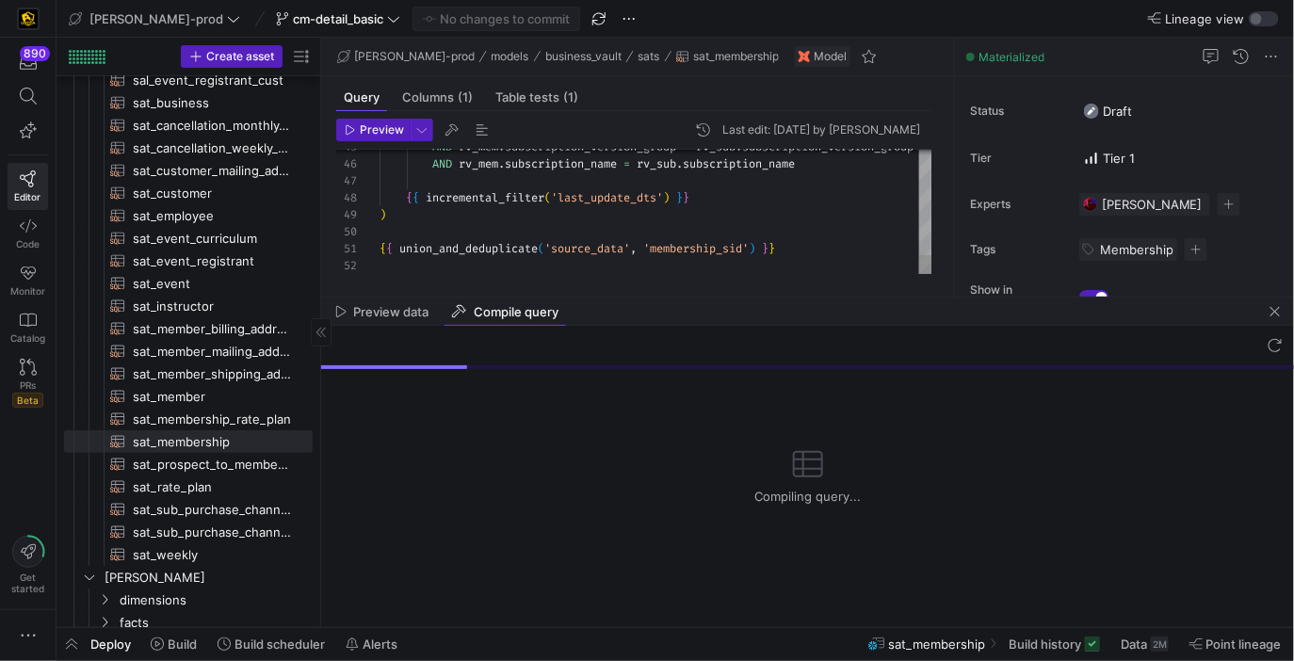
scroll to position [177, 0]
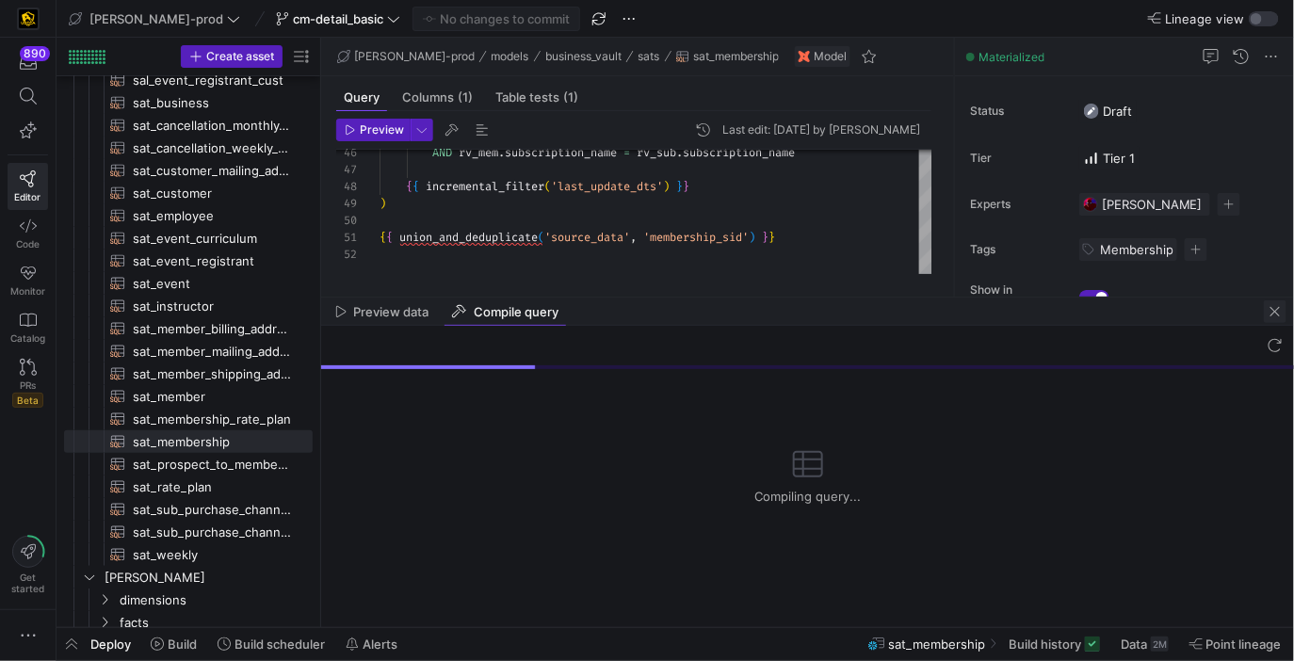
click at [1270, 302] on span "button" at bounding box center [1274, 311] width 23 height 23
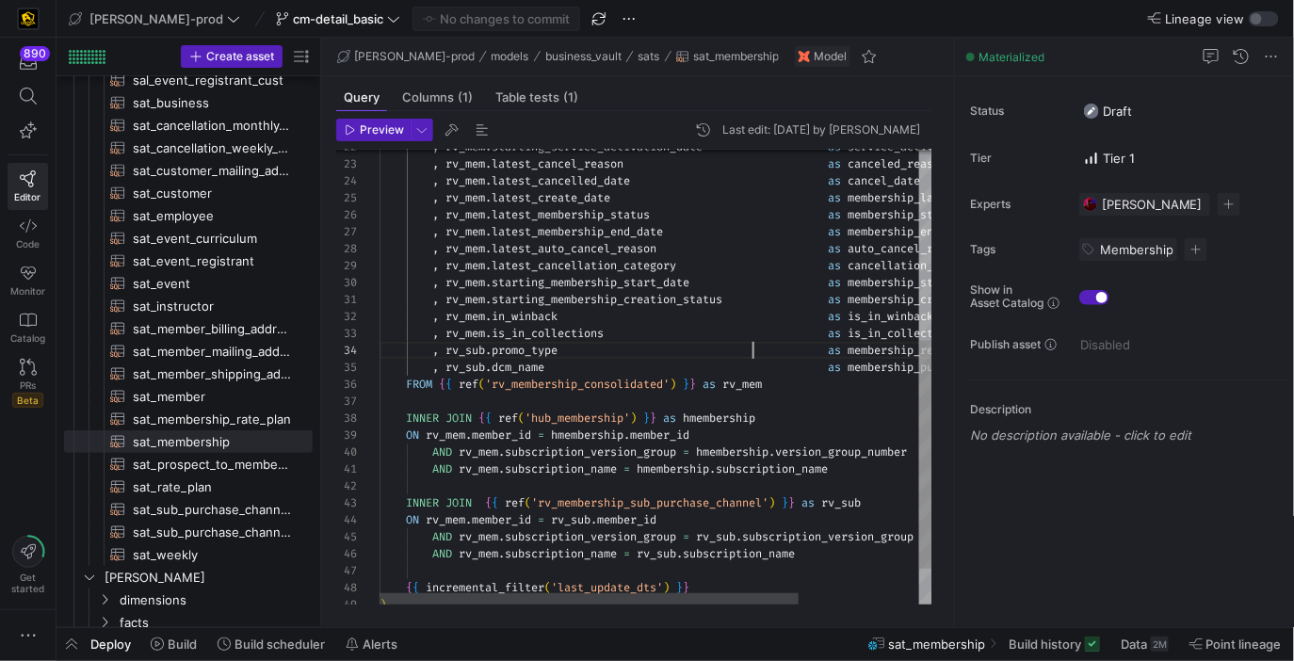
scroll to position [51, 372]
click at [753, 355] on div ", rv_mem . latest_membership_status as membership_status , rv_mem . latest_memb…" at bounding box center [734, 221] width 711 height 908
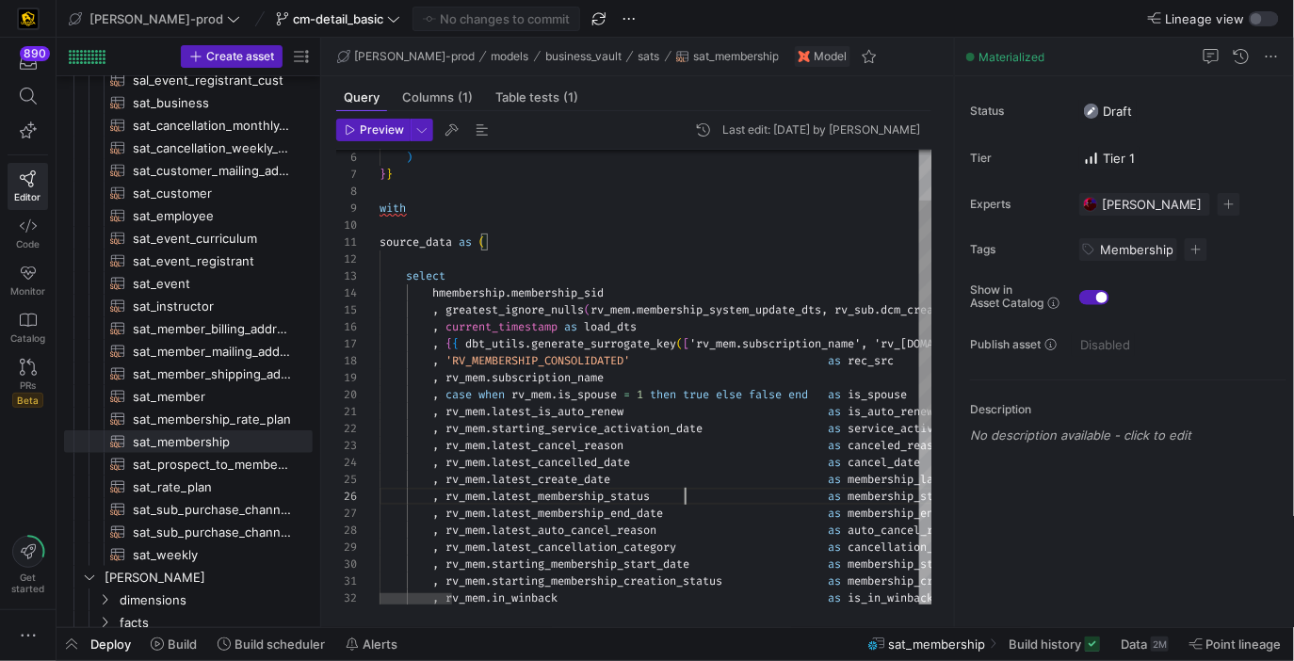
type textarea "{{ config( materialized='incremental', incremental_strategy='merge', unique_key…"
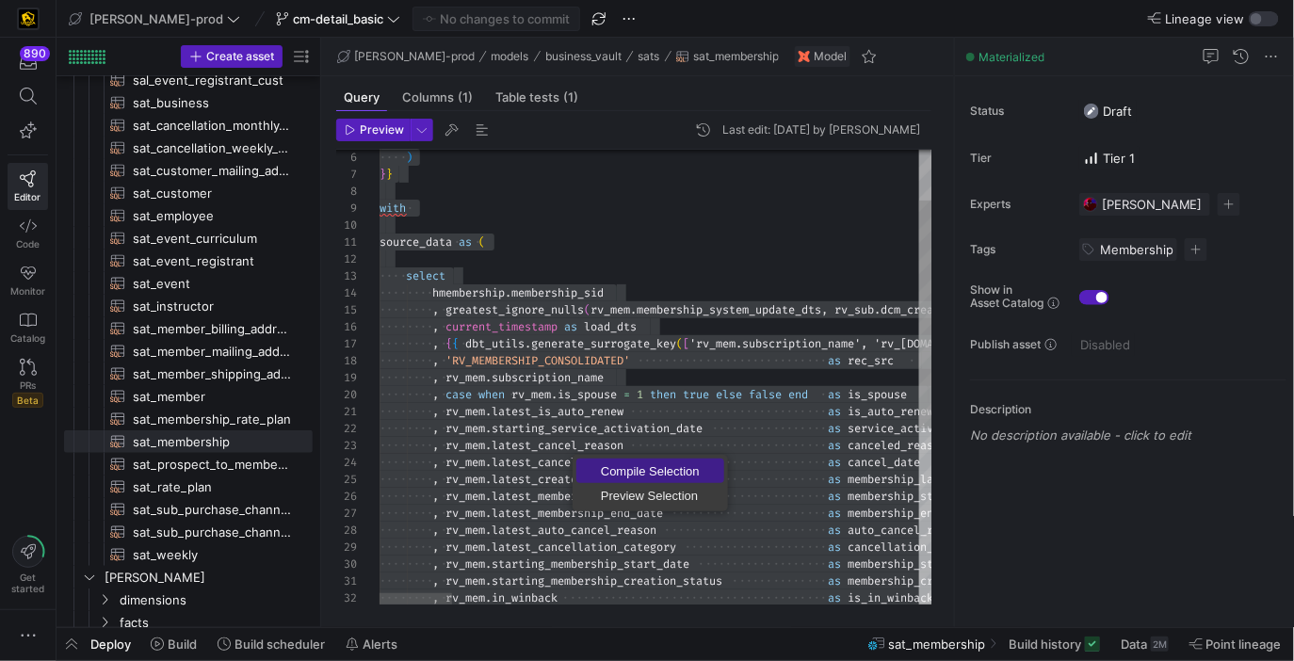
click at [619, 469] on span "Compile Selection" at bounding box center [650, 471] width 148 height 12
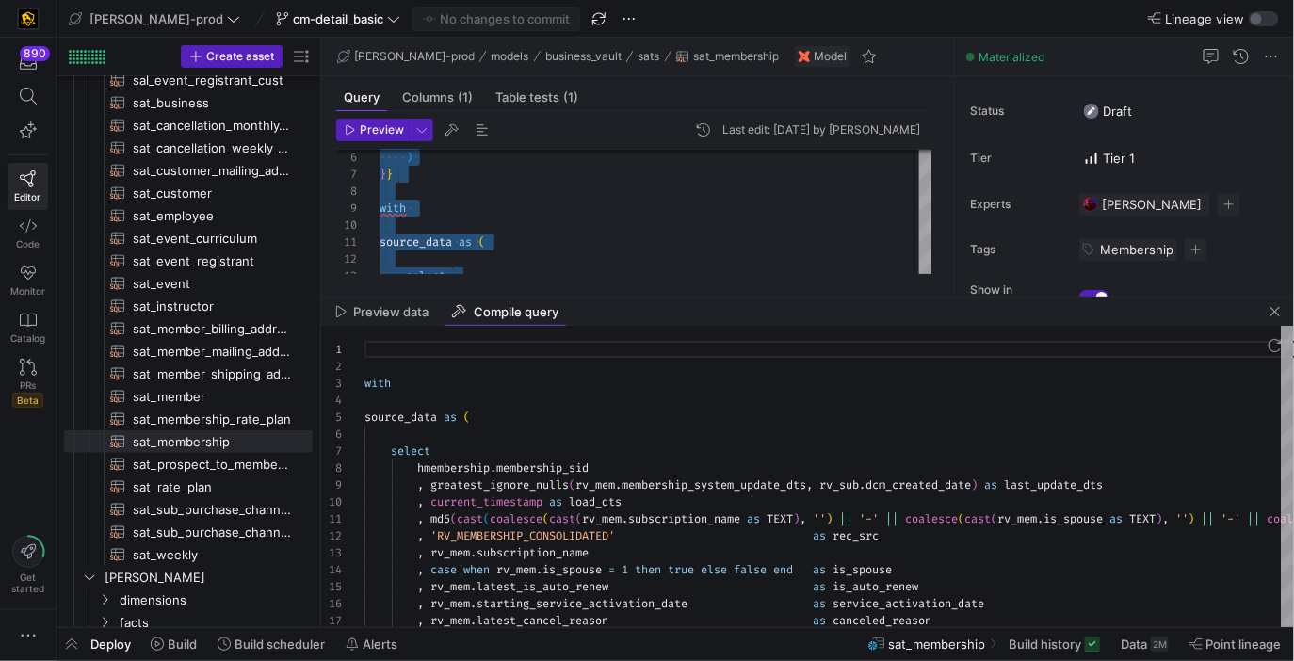
scroll to position [169, 0]
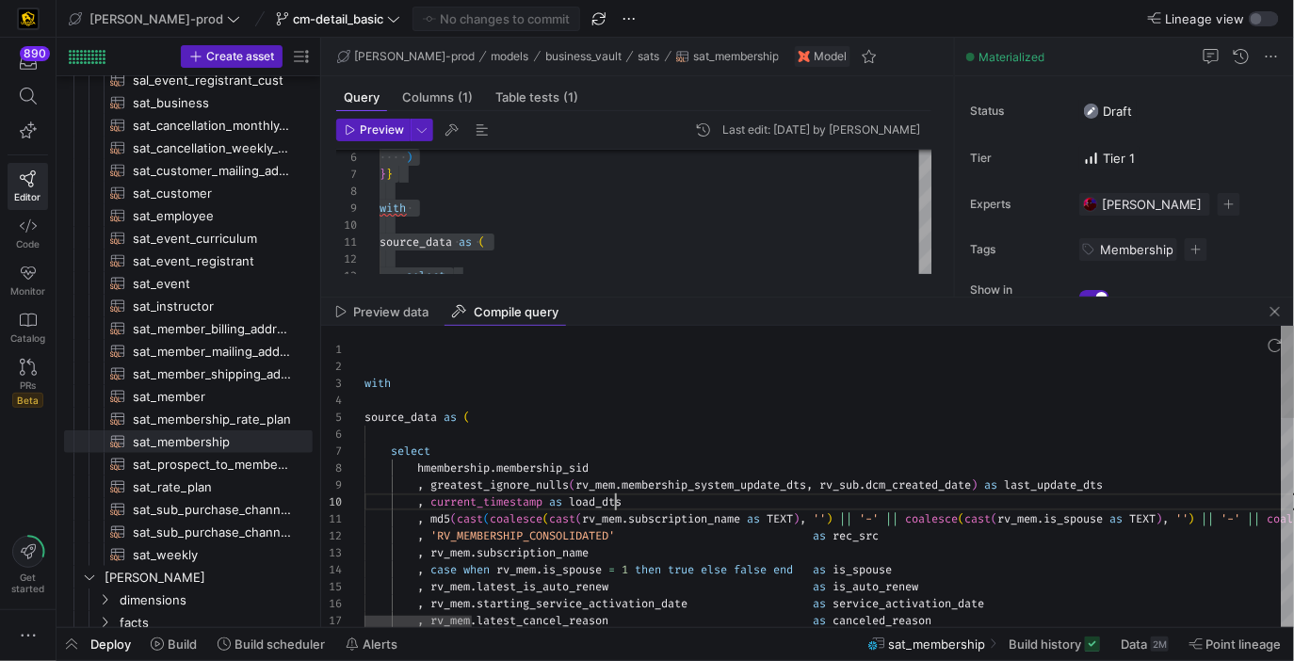
type textarea "with source_data as ( select hmembership.membership_sid , greatest_ignore_nulls…"
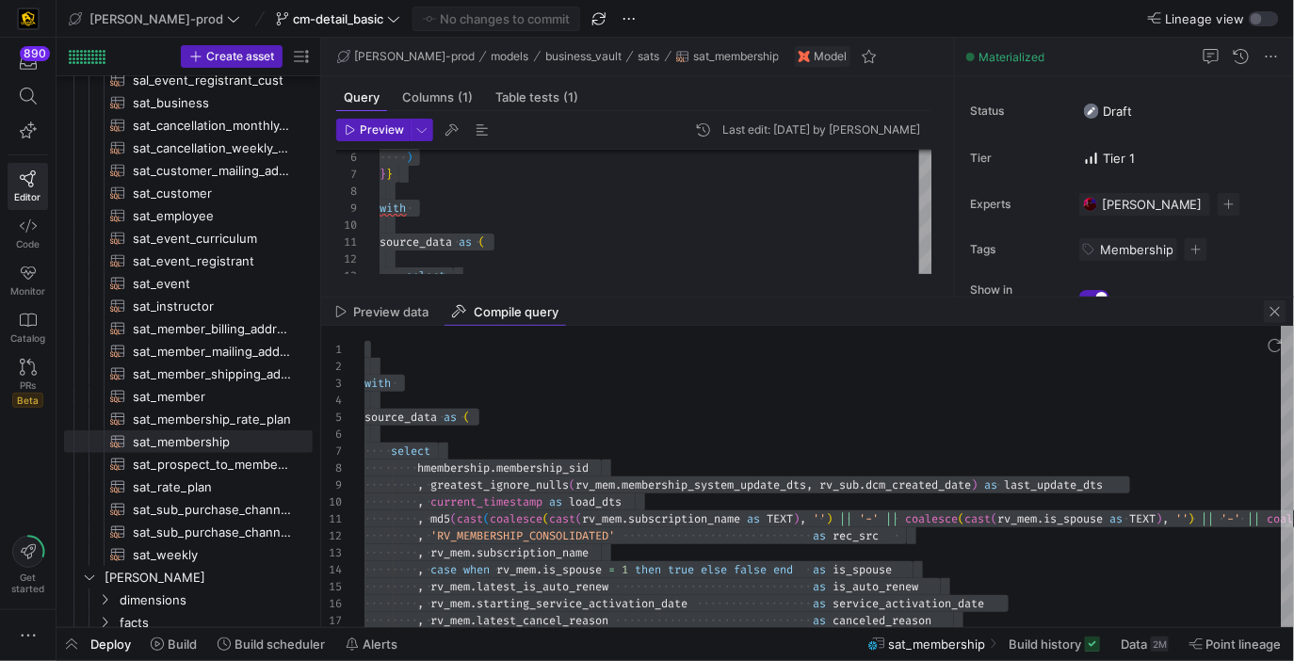
click at [1278, 310] on span "button" at bounding box center [1274, 311] width 23 height 23
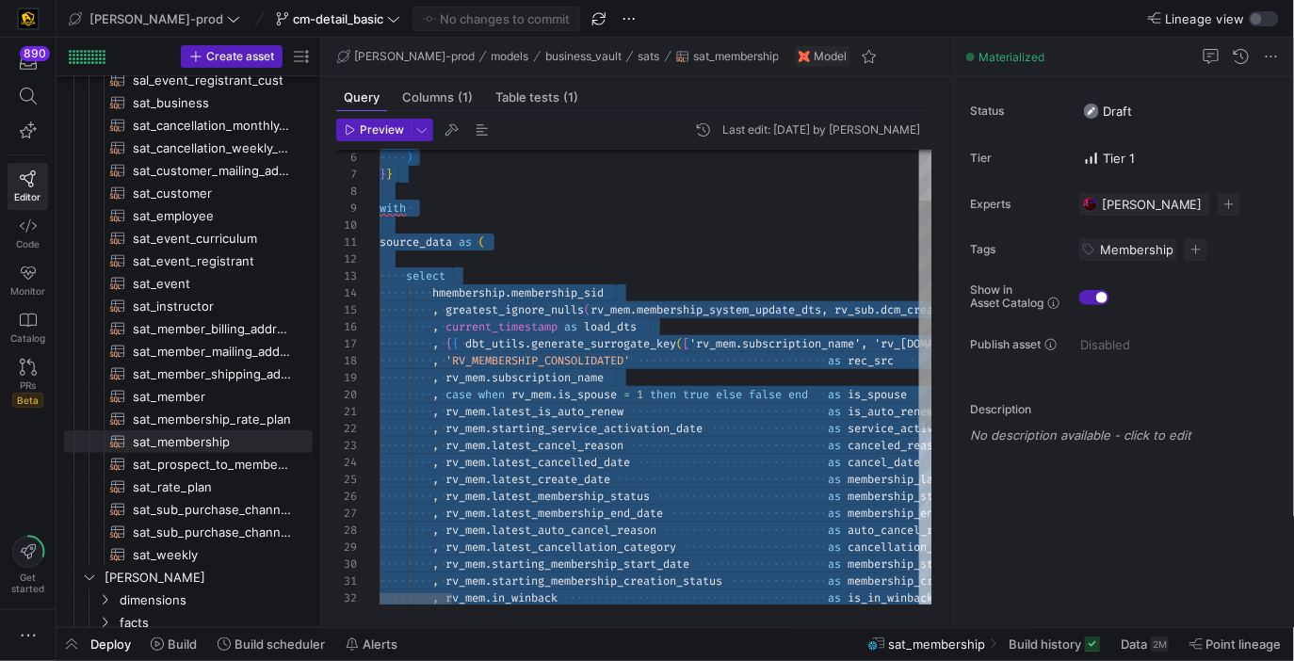
type textarea ", rv_mem.latest_is_auto_renew as is_auto_renew , rv_mem.starting_service_activa…"
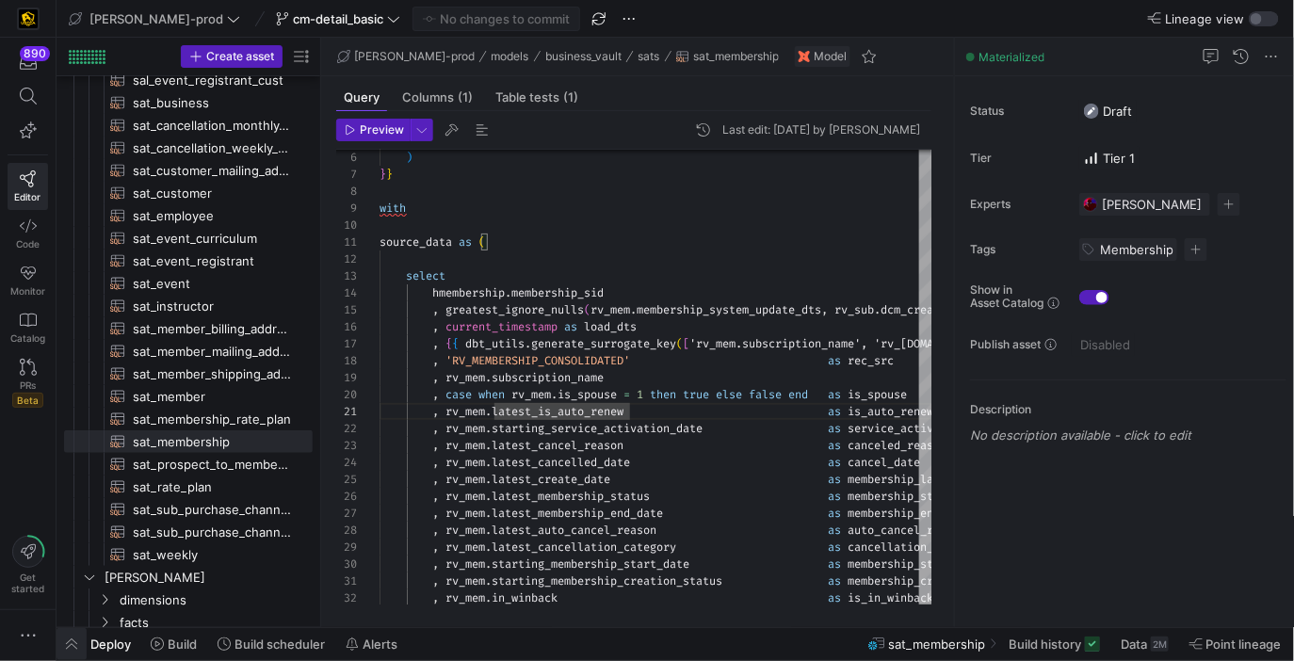
click at [69, 646] on span "button" at bounding box center [71, 644] width 30 height 32
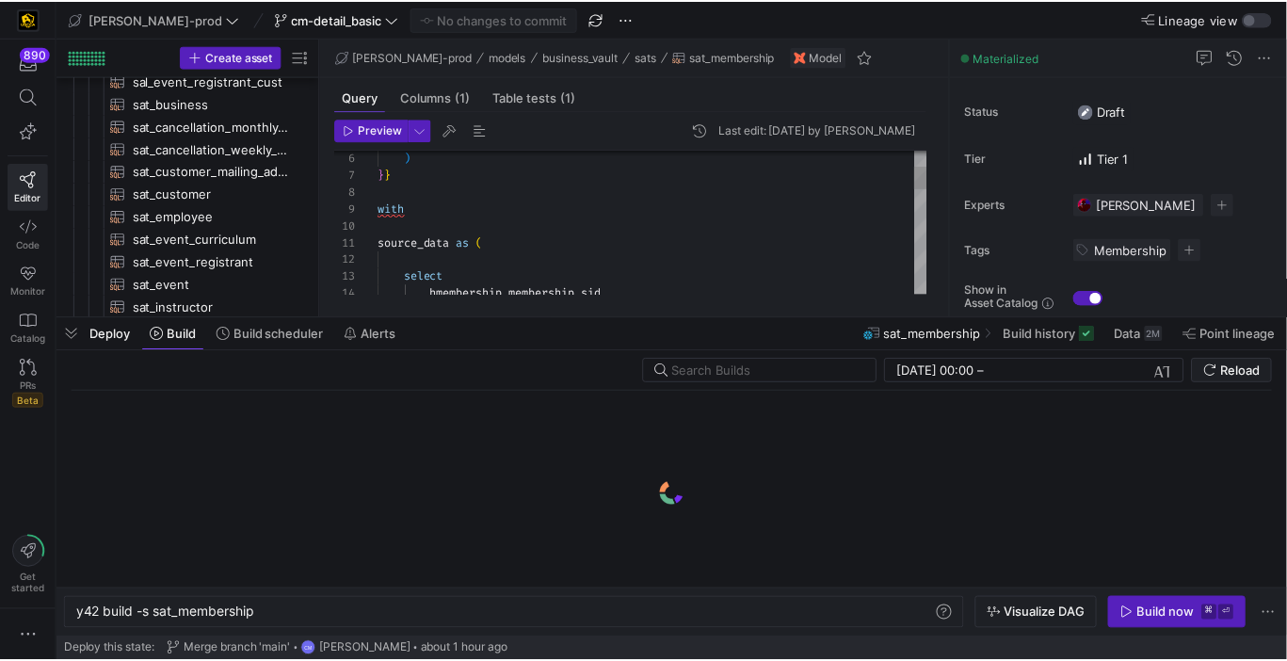
scroll to position [0, 180]
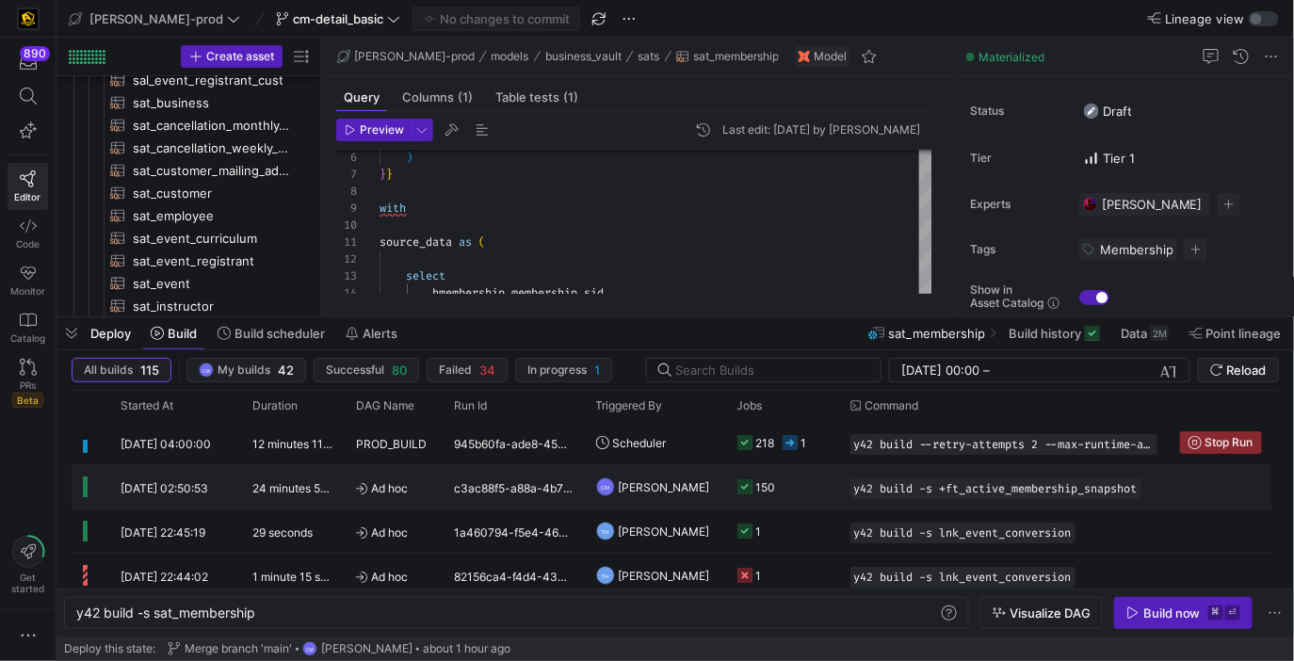
click at [702, 489] on y42-orchestration-triggered-by "CM [PERSON_NAME]" at bounding box center [655, 486] width 119 height 41
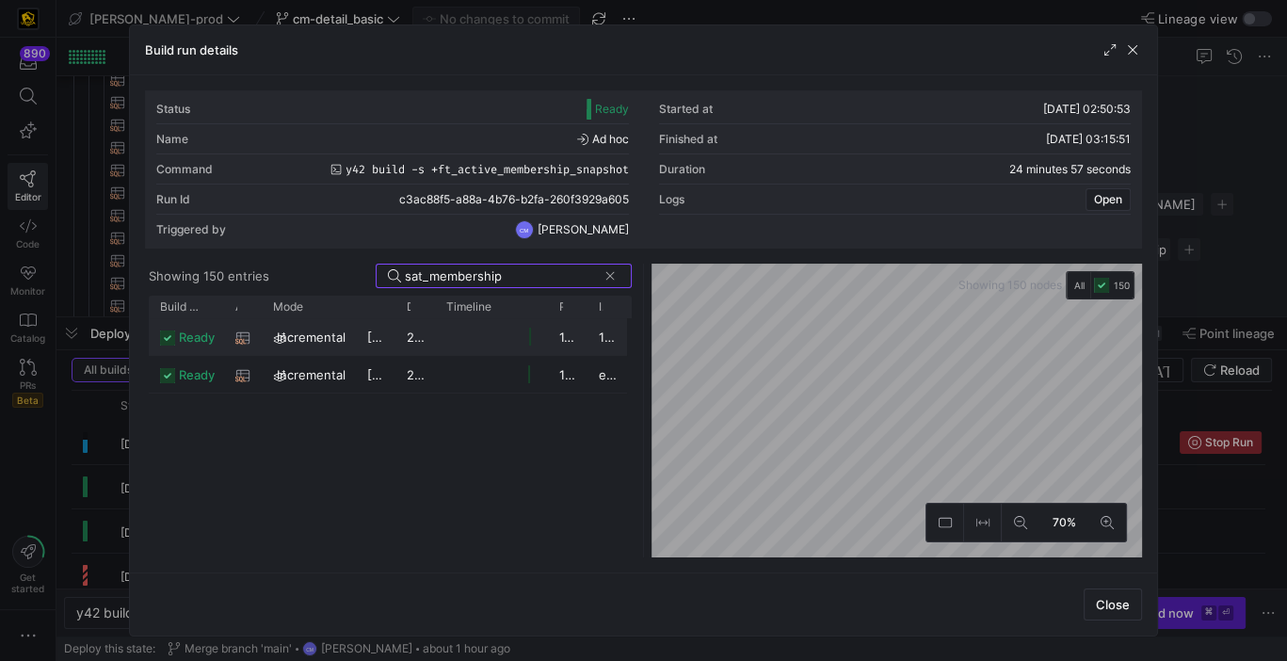
type input "sat_membership"
click at [467, 333] on y42-job-duration-timeline-cell-renderer at bounding box center [491, 336] width 90 height 35
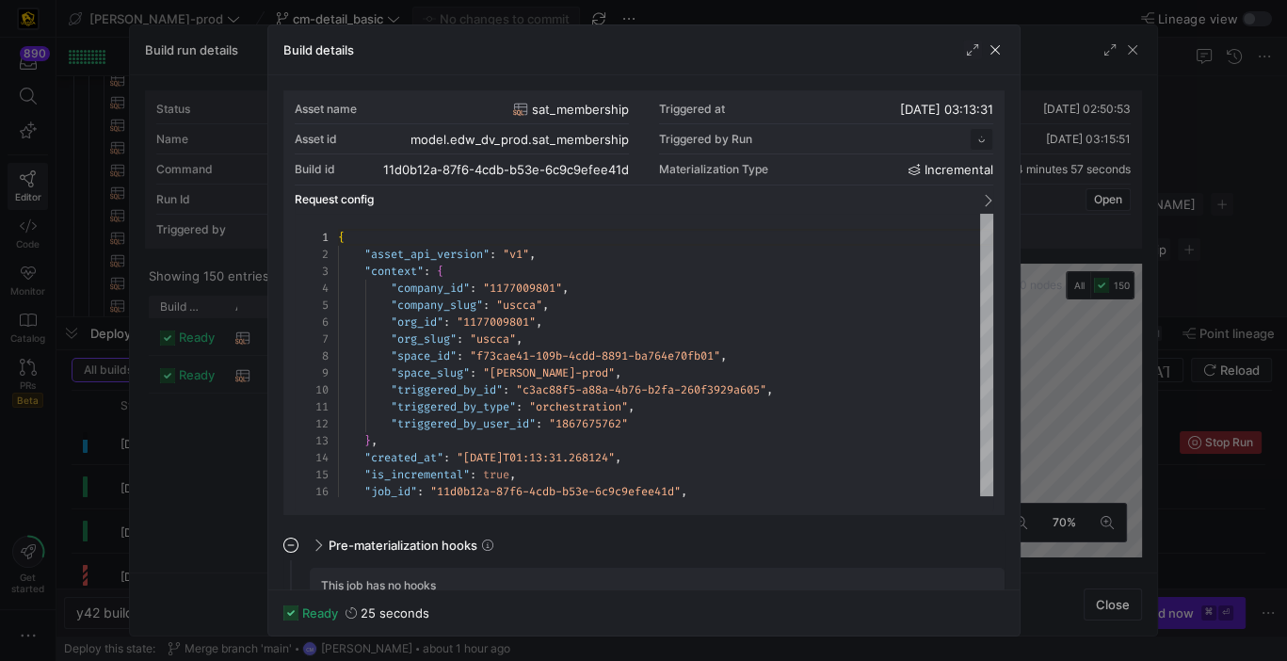
scroll to position [169, 0]
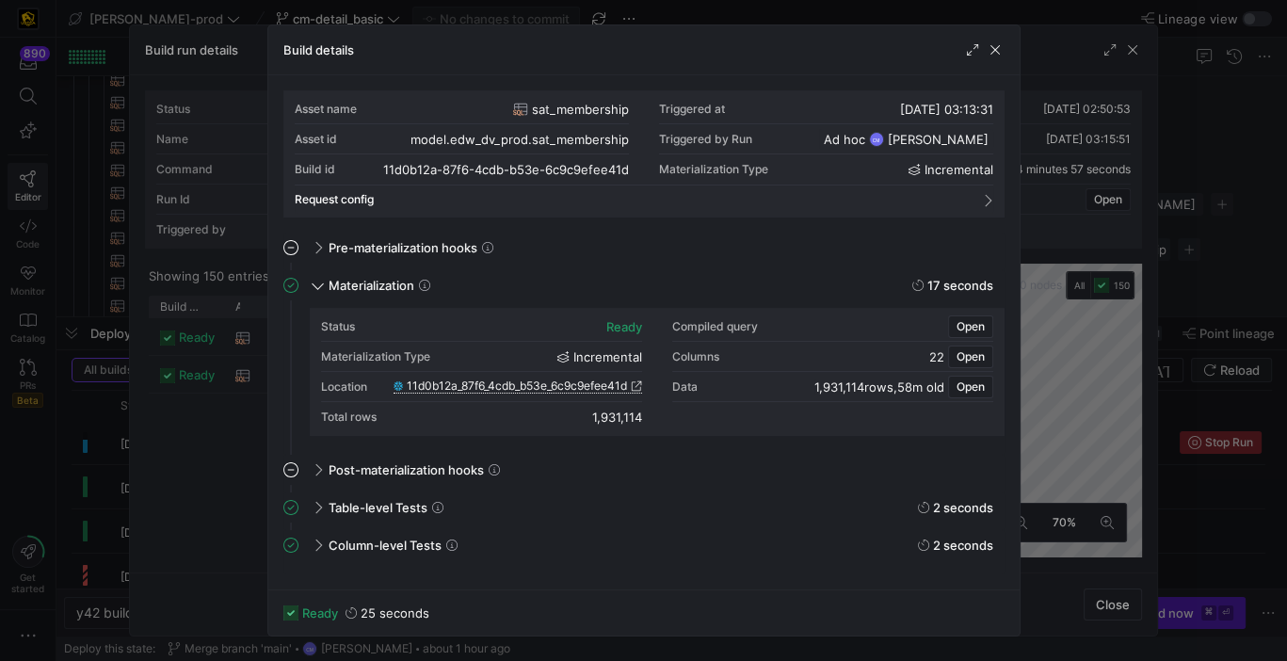
click at [492, 389] on span "11d0b12a_87f6_4cdb_b53e_6c9c9efee41d" at bounding box center [517, 385] width 220 height 13
click at [236, 282] on div at bounding box center [643, 330] width 1287 height 661
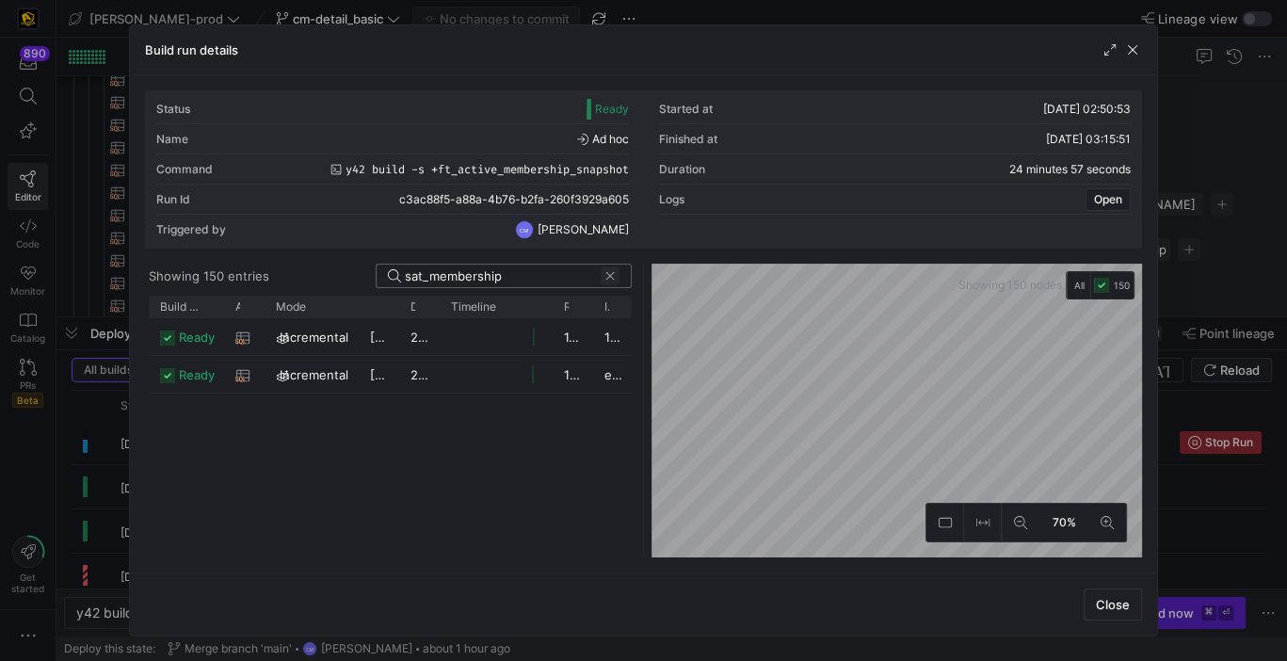
click at [614, 280] on span at bounding box center [610, 275] width 19 height 19
type input "hub_membership"
click at [485, 331] on y42-job-duration-timeline-cell-renderer at bounding box center [496, 336] width 90 height 35
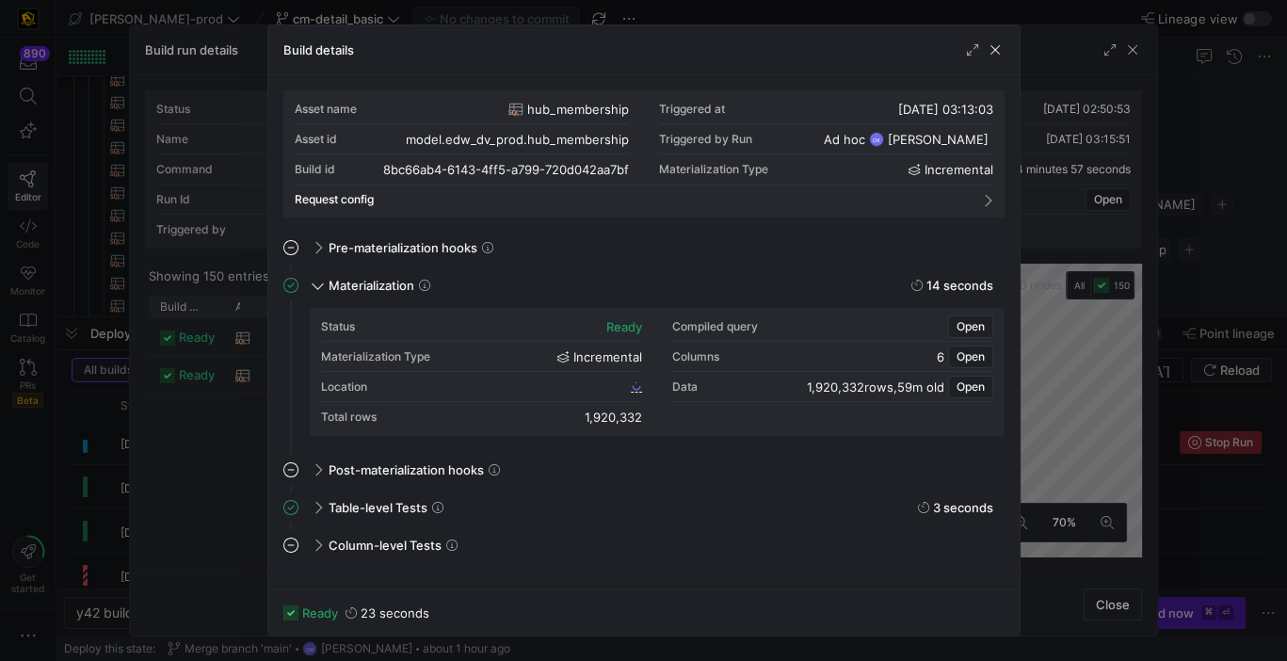
click at [475, 387] on div "Location" at bounding box center [481, 387] width 321 height 30
click at [475, 387] on span "8bc66ab4_6143_4ff5_a799_720d042aa7bf" at bounding box center [515, 385] width 224 height 13
click at [238, 111] on div at bounding box center [643, 330] width 1287 height 661
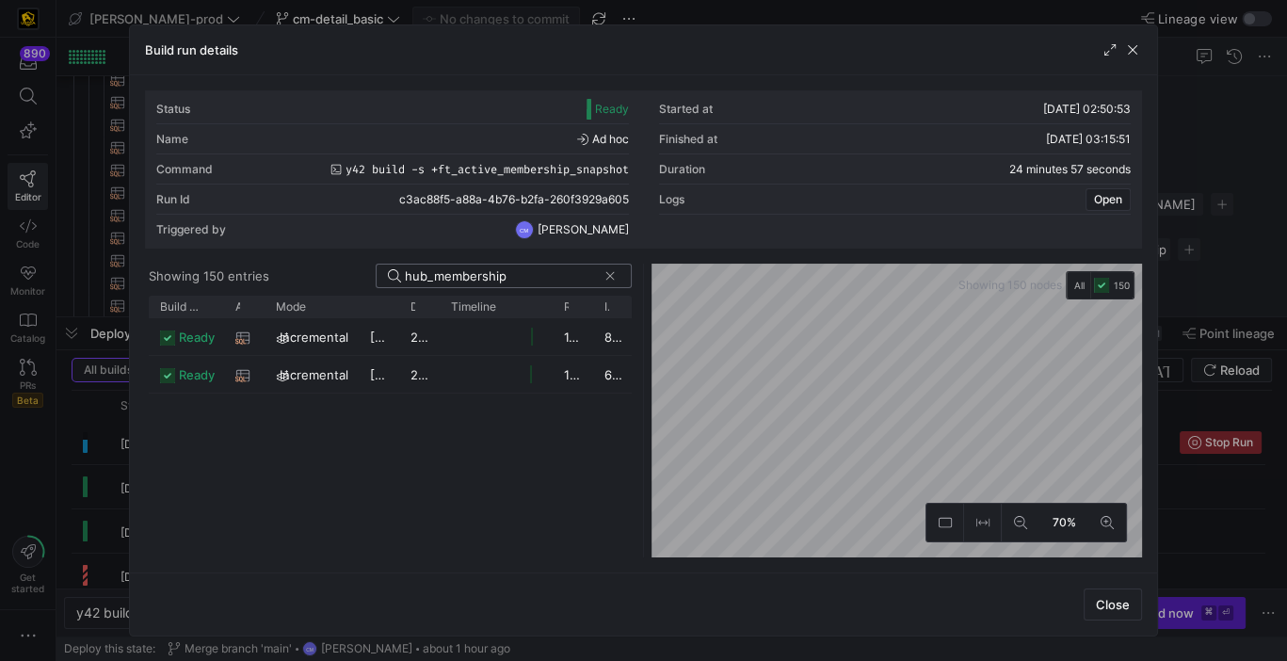
click at [102, 409] on div at bounding box center [643, 330] width 1287 height 661
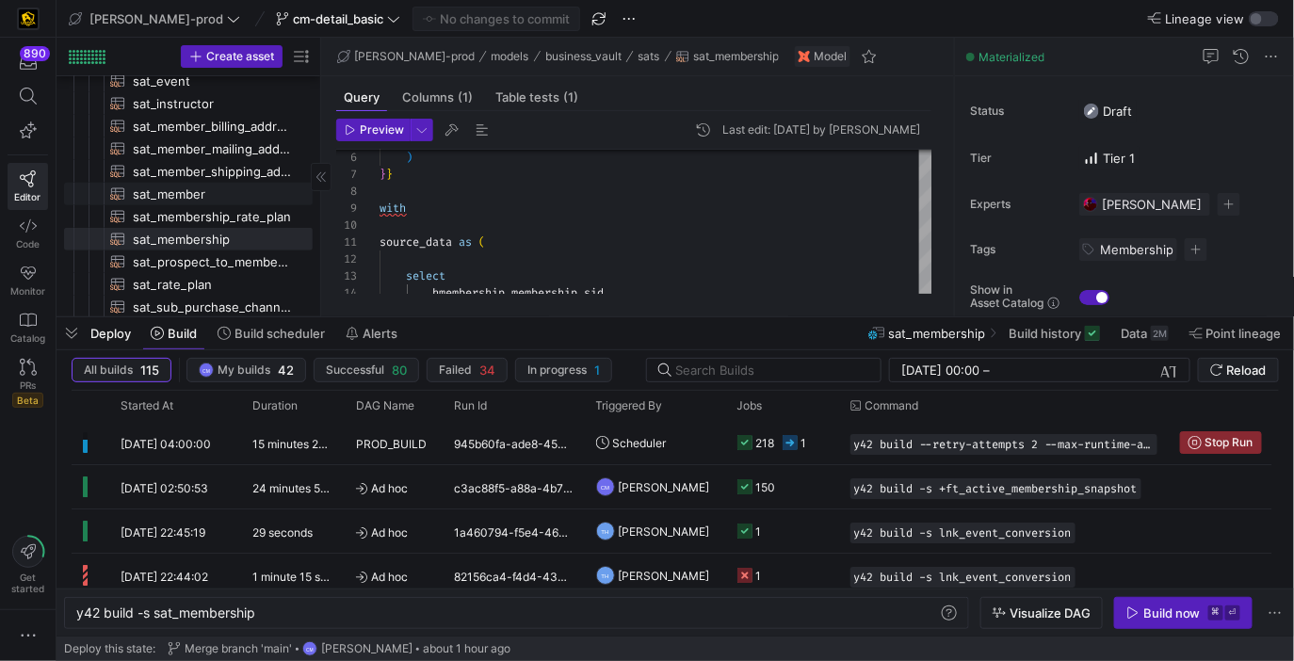
scroll to position [402, 0]
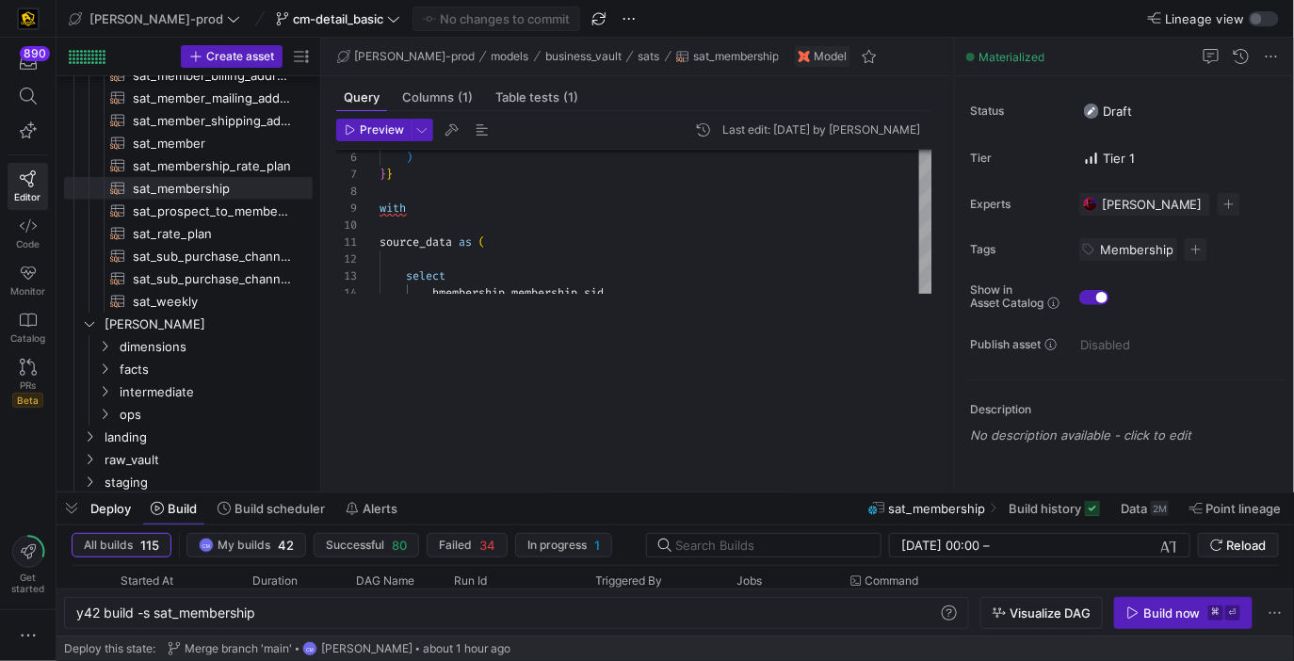
drag, startPoint x: 532, startPoint y: 316, endPoint x: 546, endPoint y: 603, distance: 286.5
click at [546, 496] on div at bounding box center [674, 493] width 1237 height 8
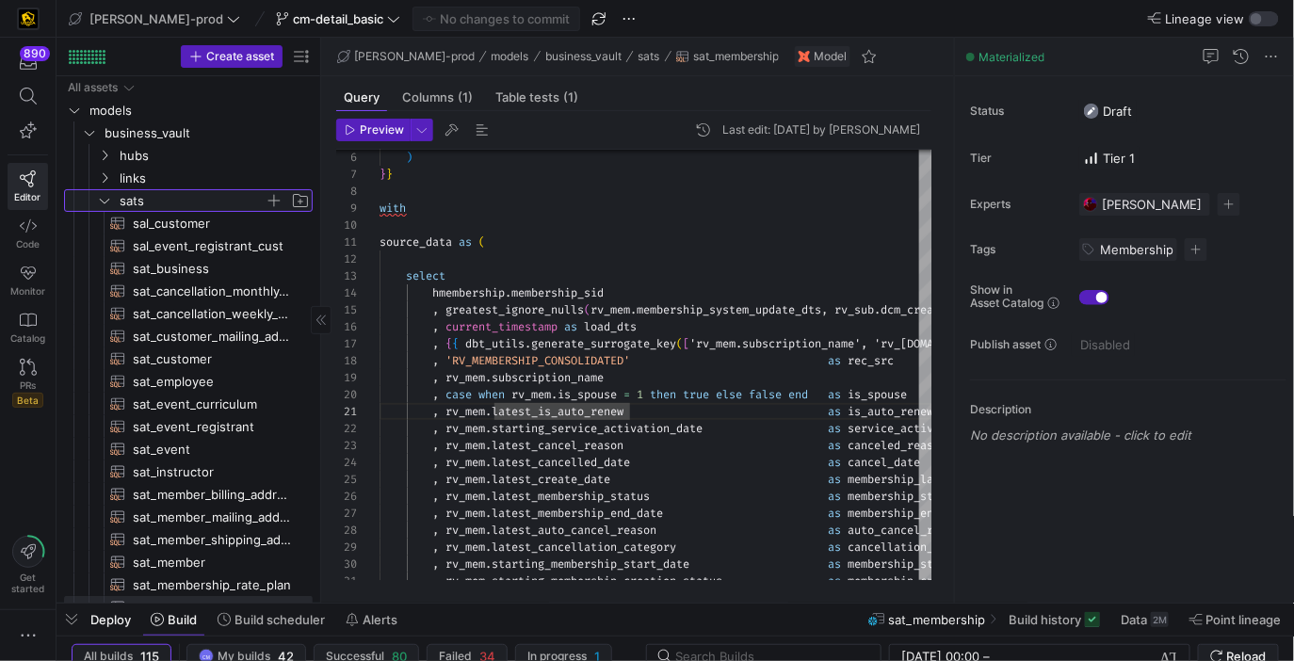
click at [214, 205] on span "sats" at bounding box center [192, 201] width 145 height 22
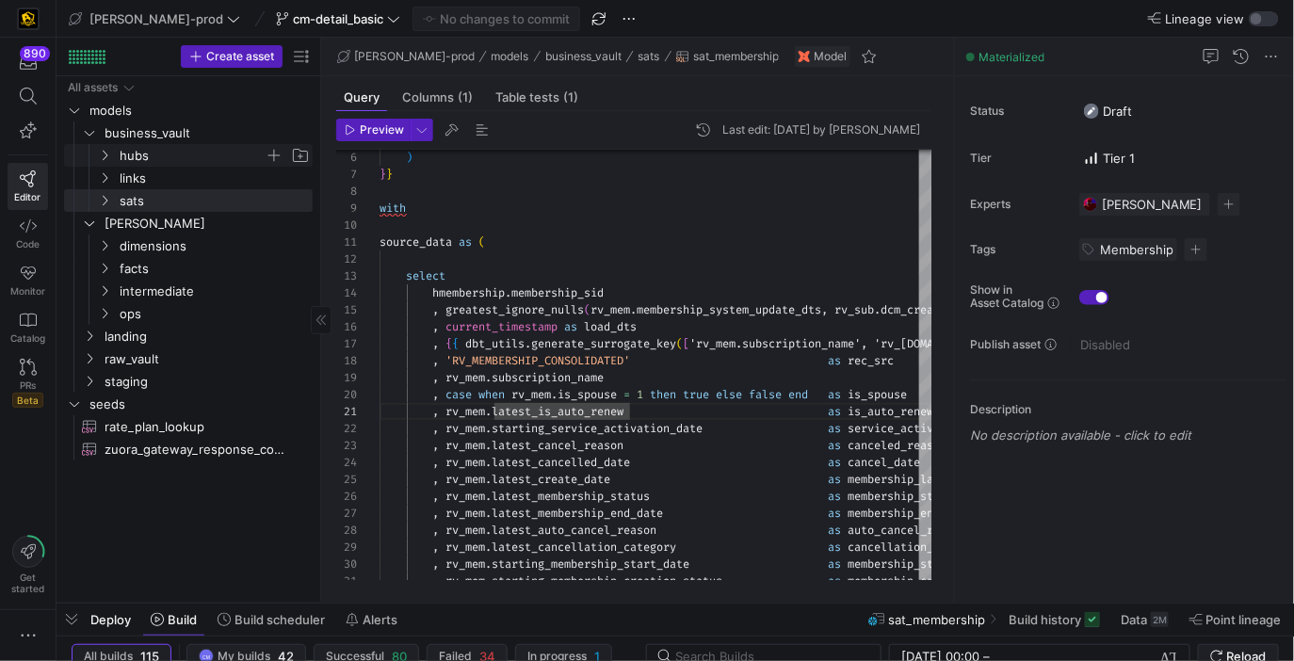
click at [197, 149] on span "hubs" at bounding box center [192, 156] width 145 height 22
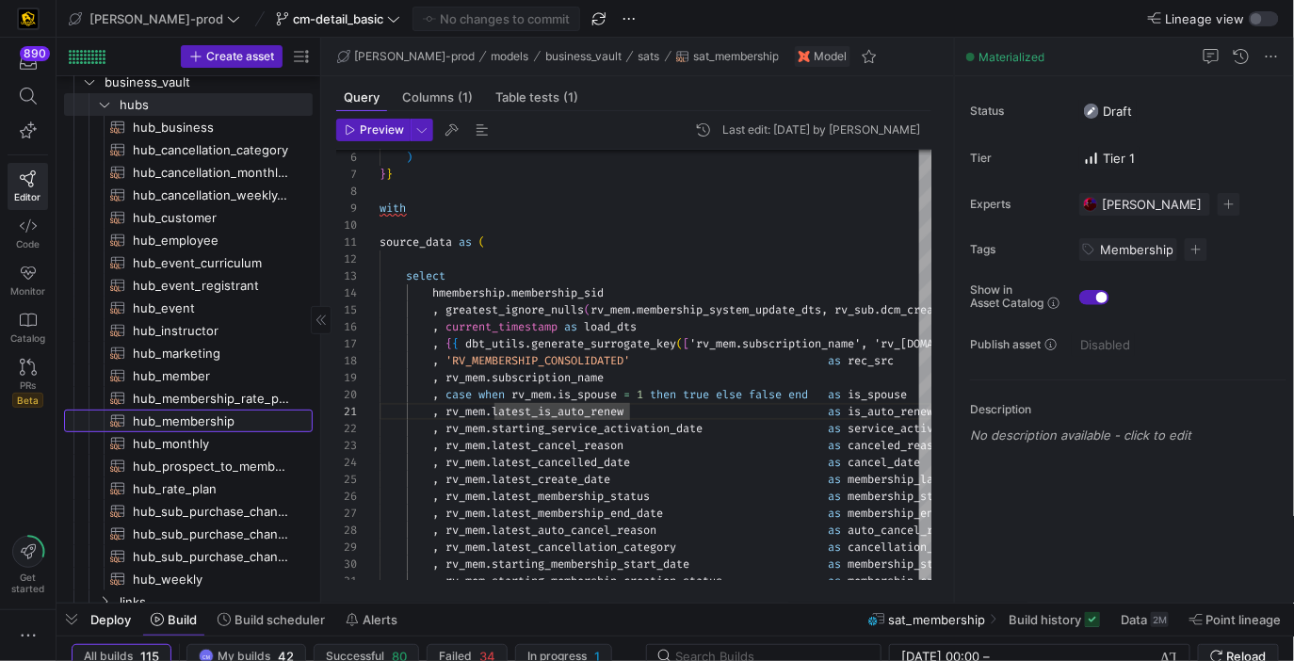
click at [232, 425] on span "hub_membership​​​​​​​​​​" at bounding box center [212, 421] width 158 height 22
type textarea "{{ config( materialized='incremental', incremental_strategy='merge', unique_key…"
type textarea "y42 build -s hub_membership"
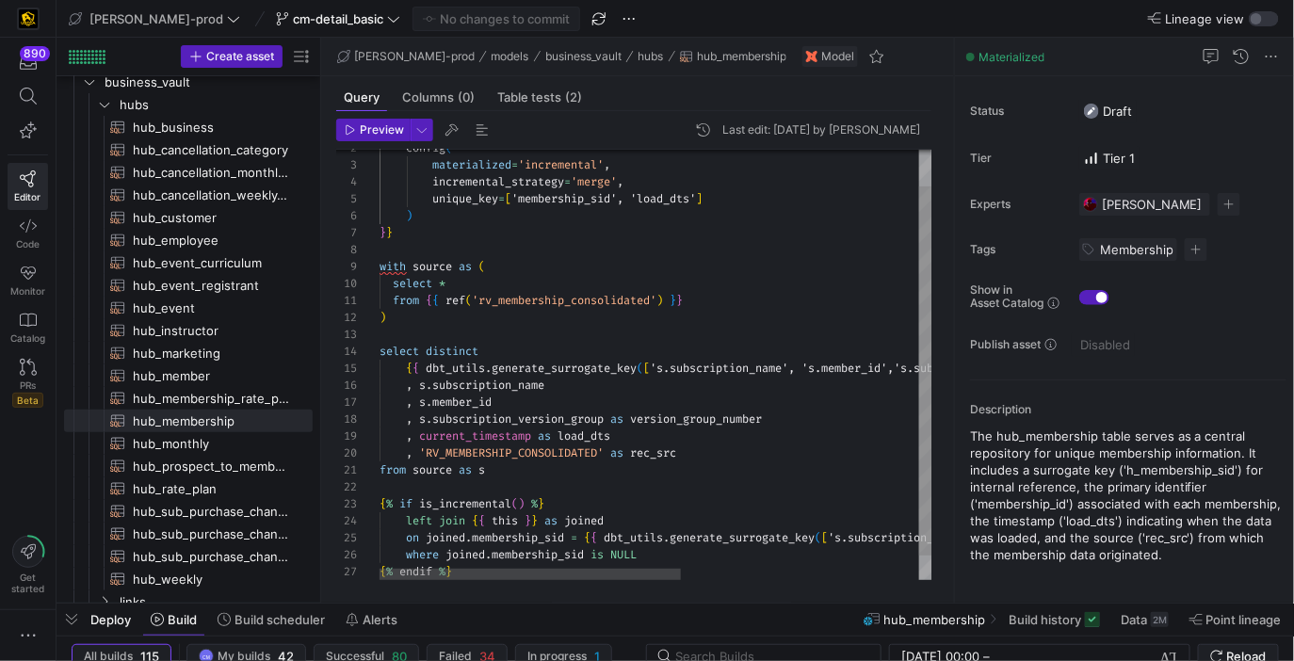
click at [603, 373] on div "incremental_strategy = 'merge' , unique_key = [ 'membership_sid', 'load_dts' ] …" at bounding box center [873, 357] width 988 height 501
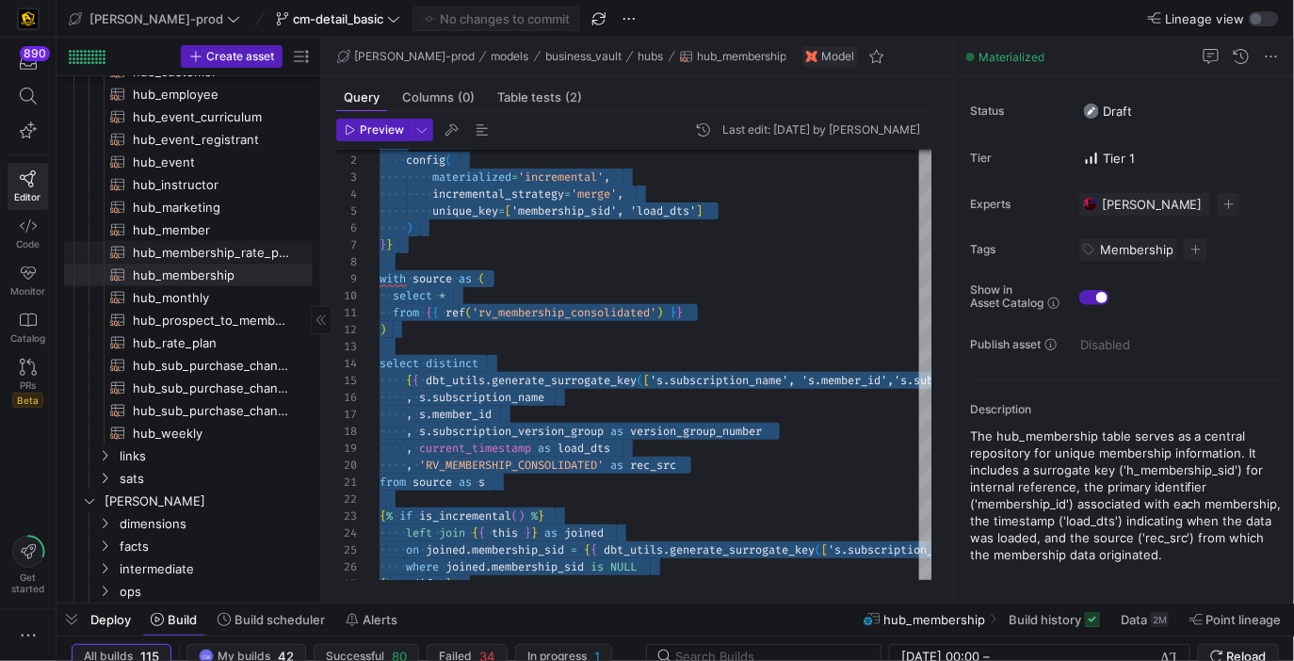
scroll to position [203, 0]
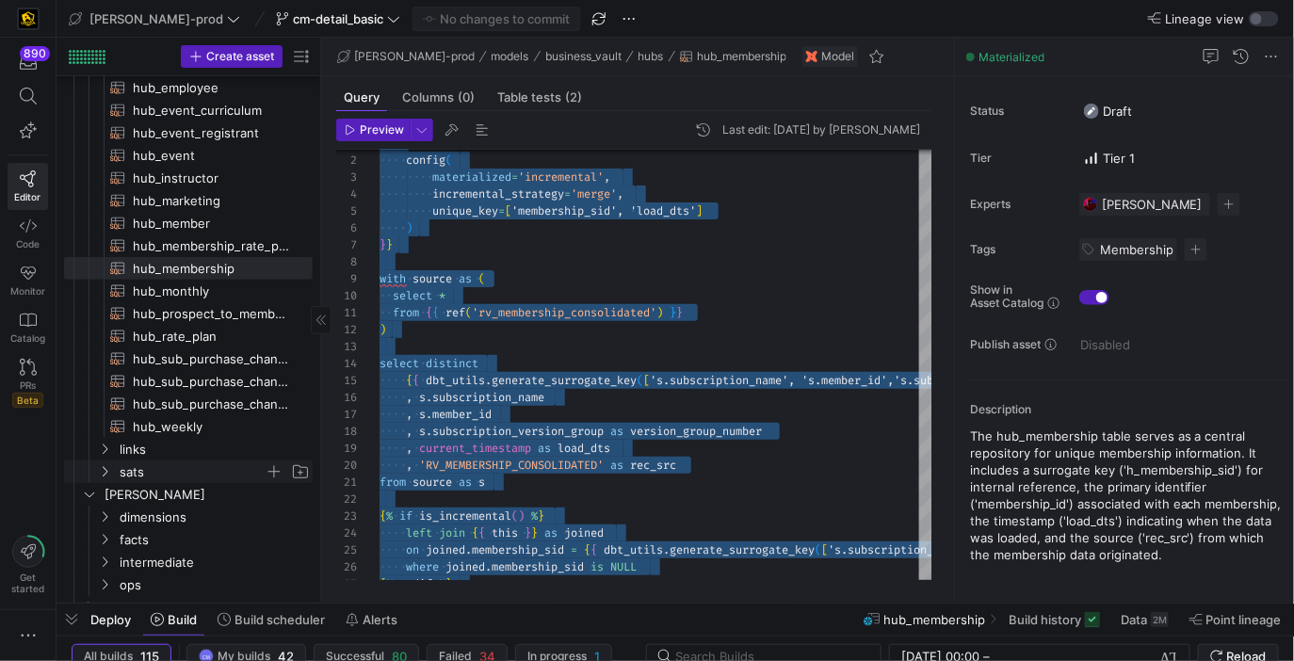
click at [154, 474] on span "sats" at bounding box center [192, 472] width 145 height 22
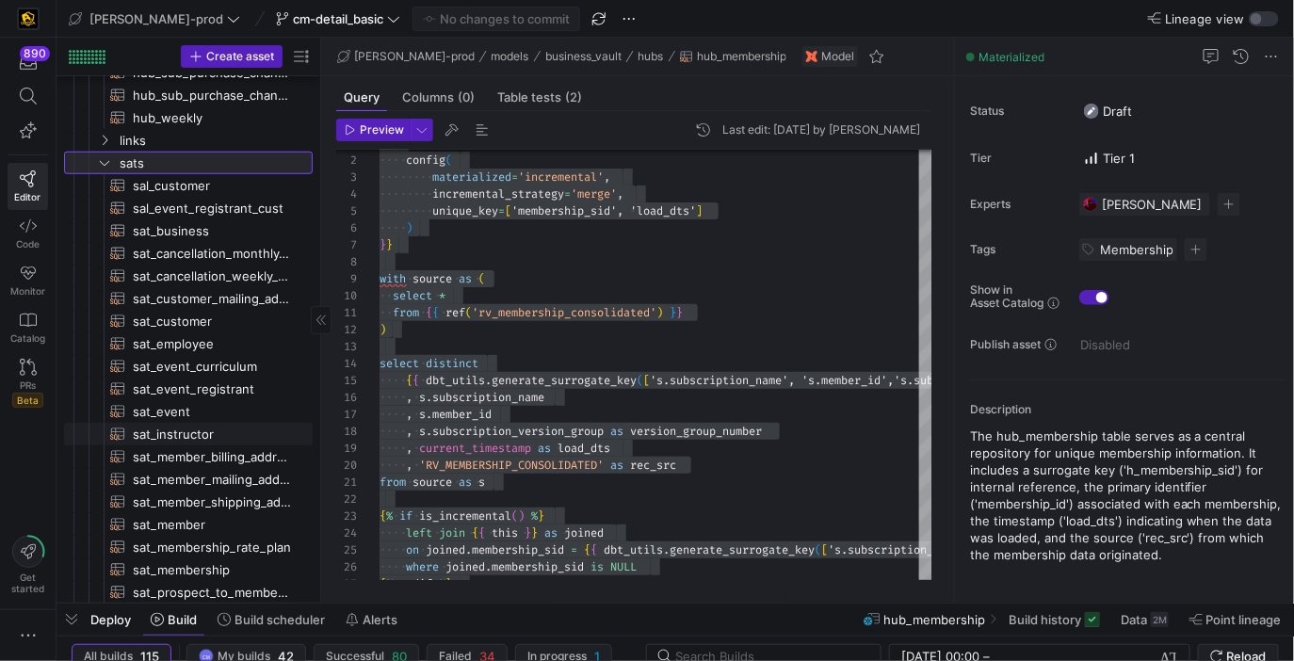
scroll to position [557, 0]
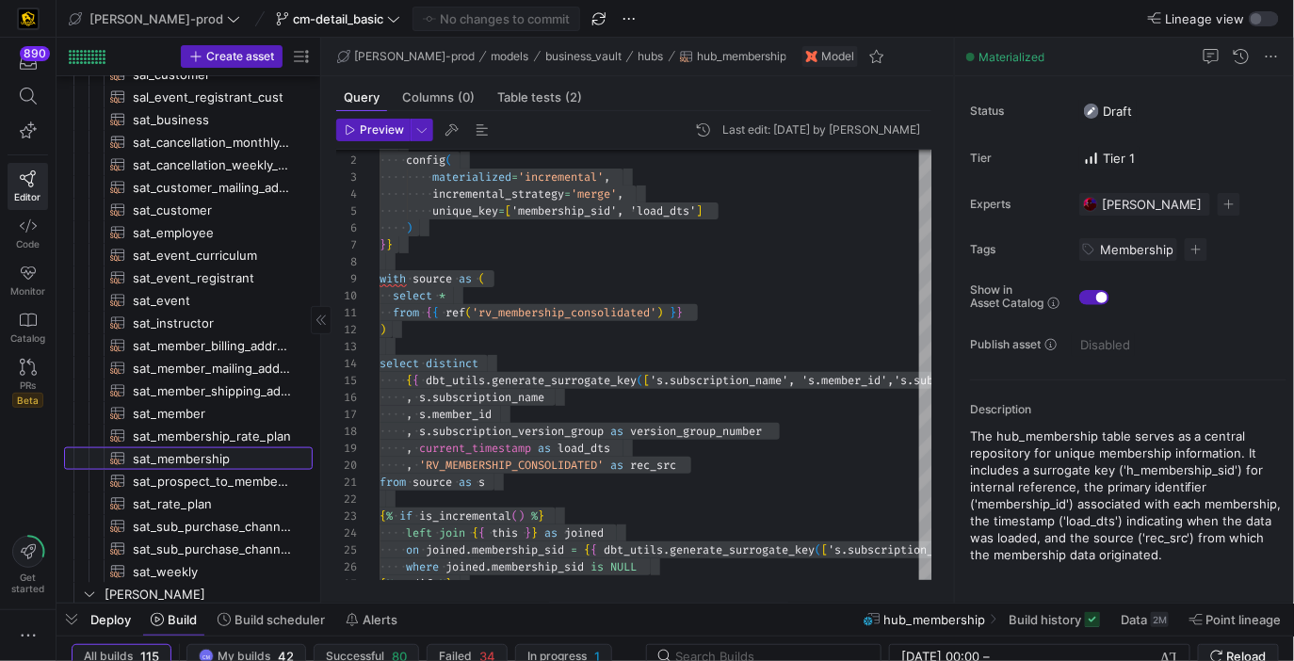
click at [228, 448] on span "sat_membership​​​​​​​​​​" at bounding box center [212, 459] width 158 height 22
type textarea "{{ config( materialized='incremental', incremental_strategy='merge', unique_key…"
type textarea "y42 build -s sat_membership"
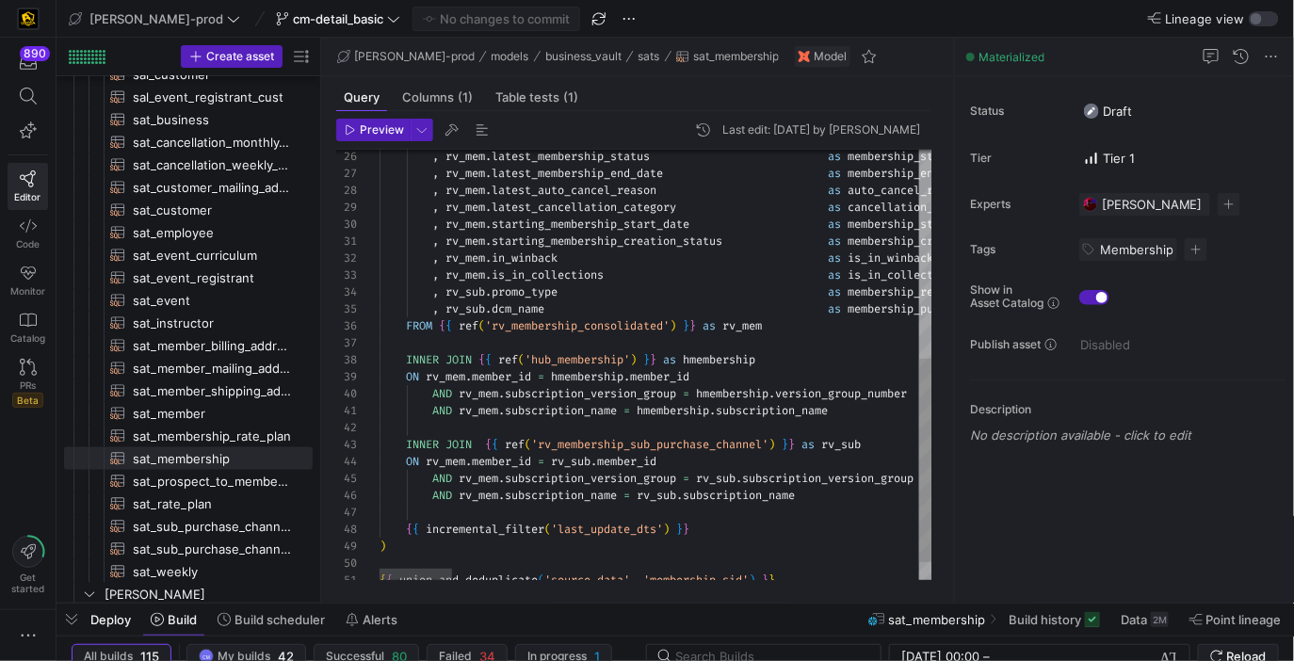
type textarea ", rv_mem.latest_cancelled_date as cancel_date , rv_mem.latest_create_date as me…"
